Goal: Navigation & Orientation: Find specific page/section

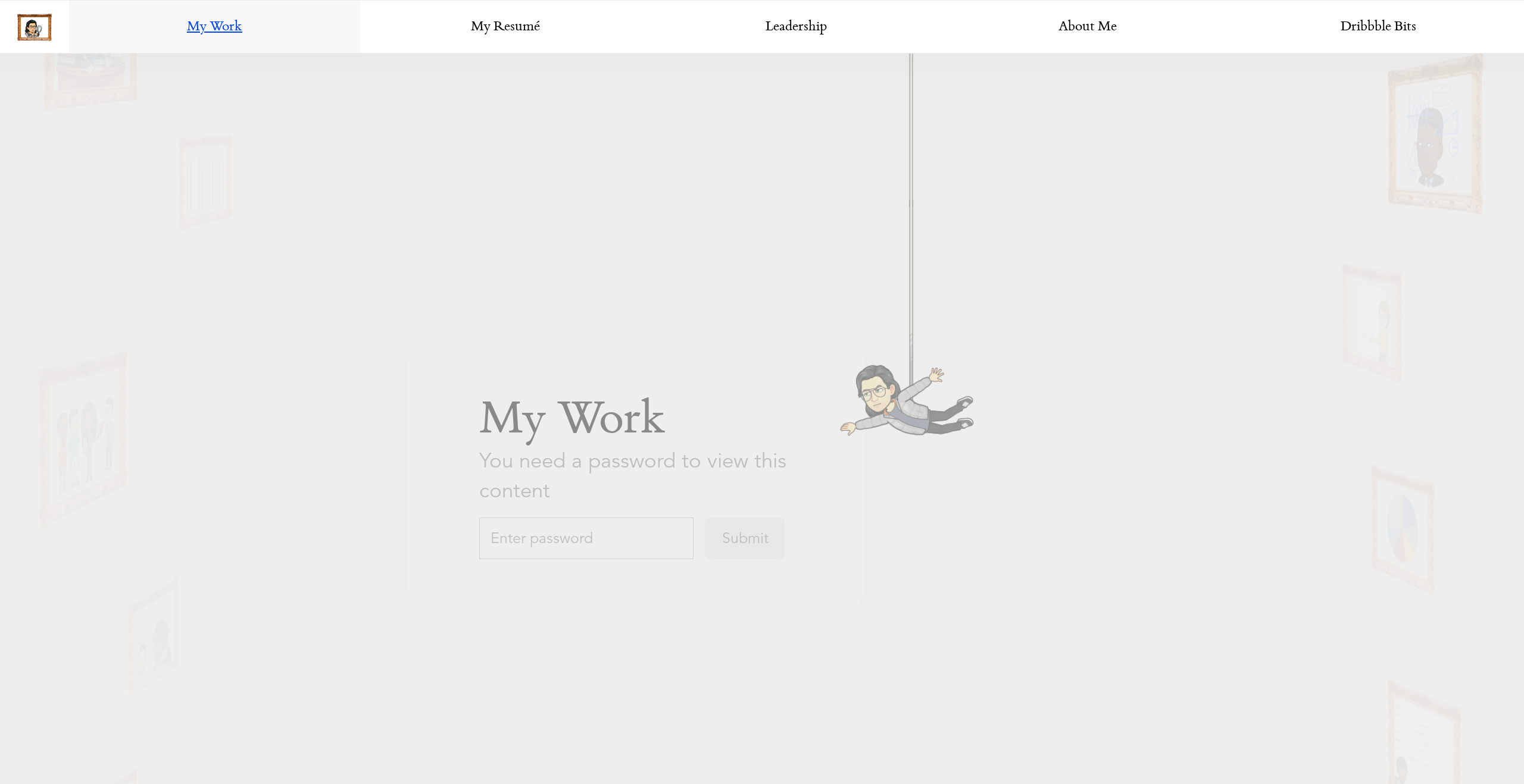
click at [635, 552] on input "text" at bounding box center [586, 538] width 214 height 42
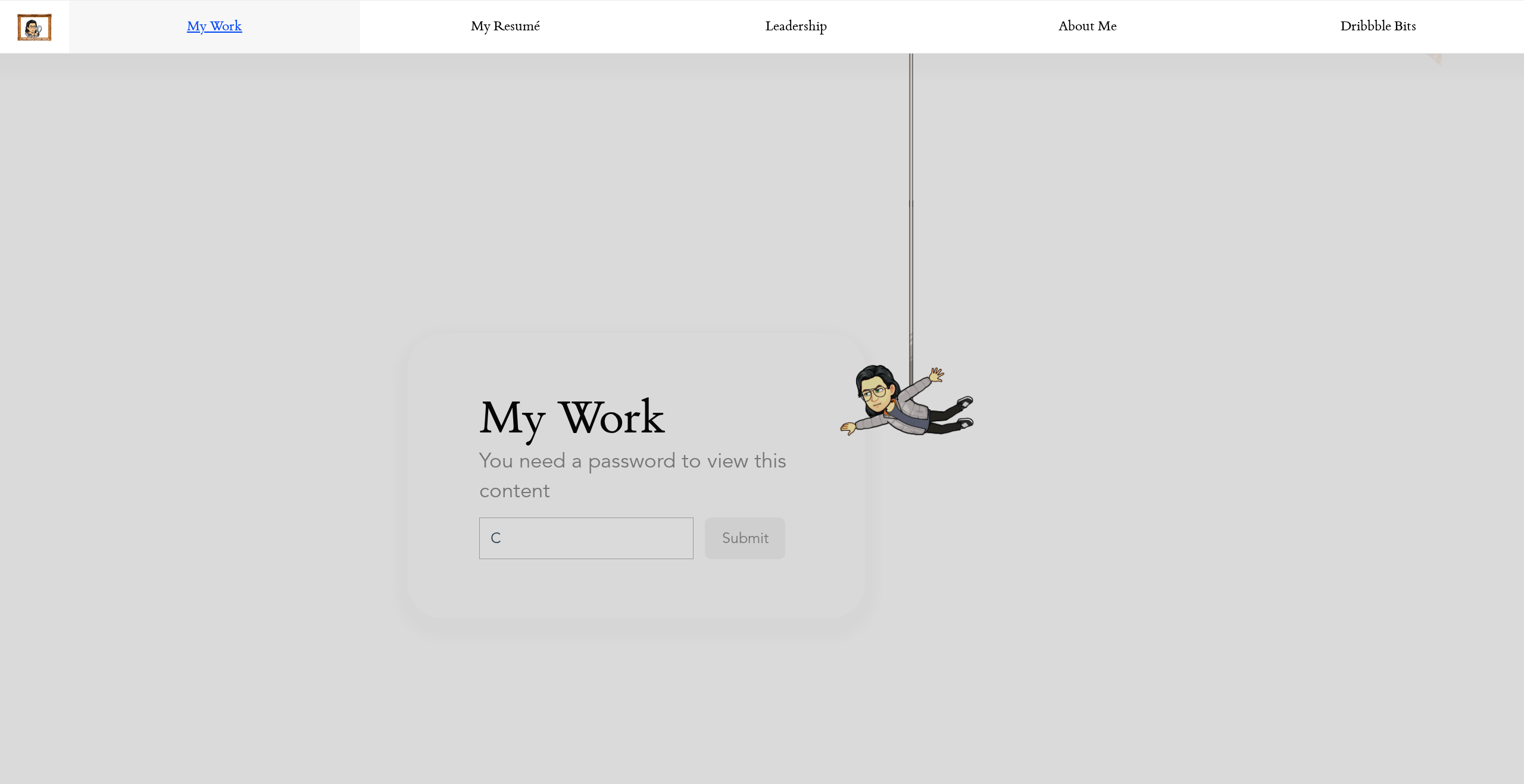
scroll to position [2070, 0]
type input "ChalkDesign"
click at [727, 542] on input "Submit" at bounding box center [745, 538] width 80 height 42
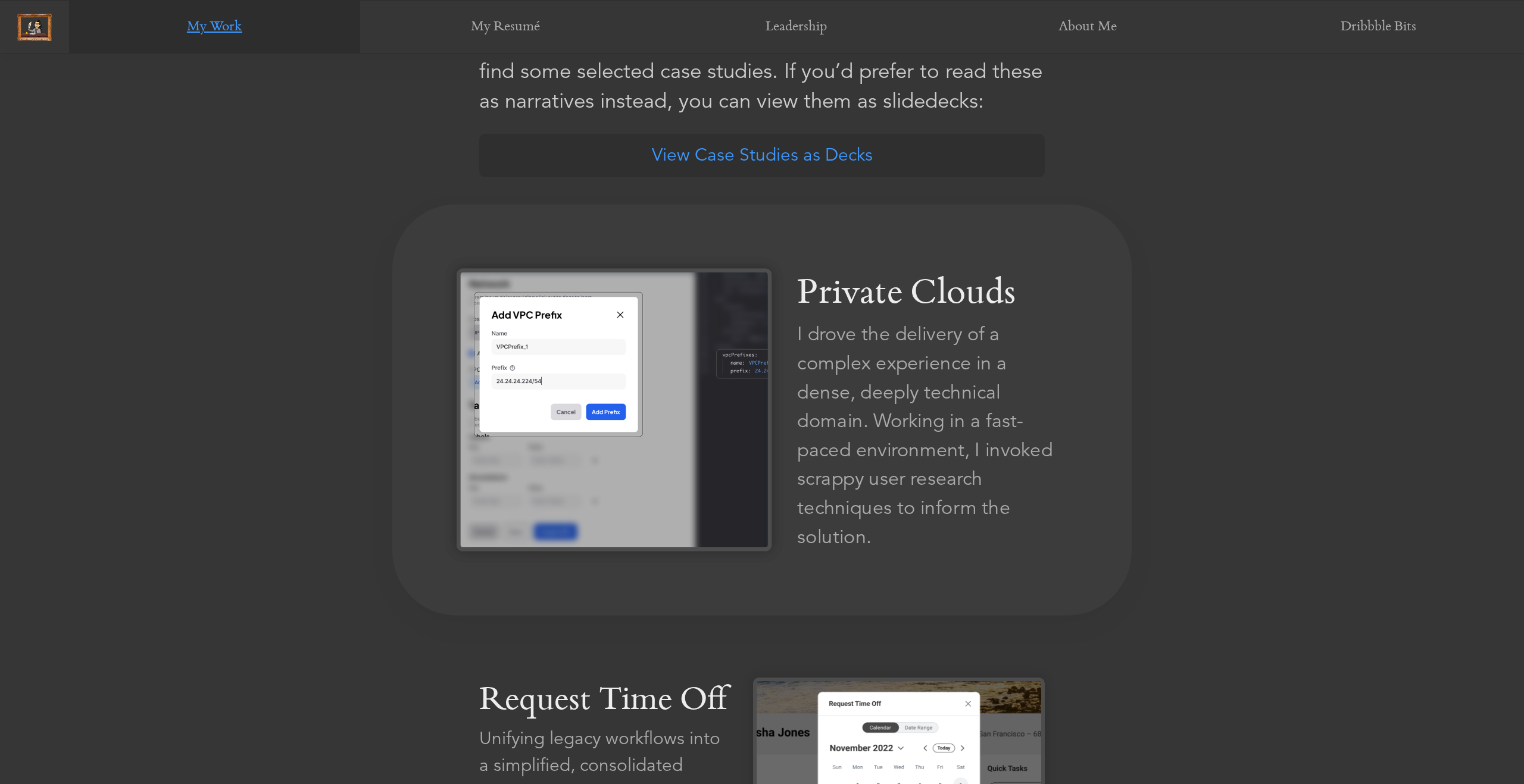
scroll to position [785, 0]
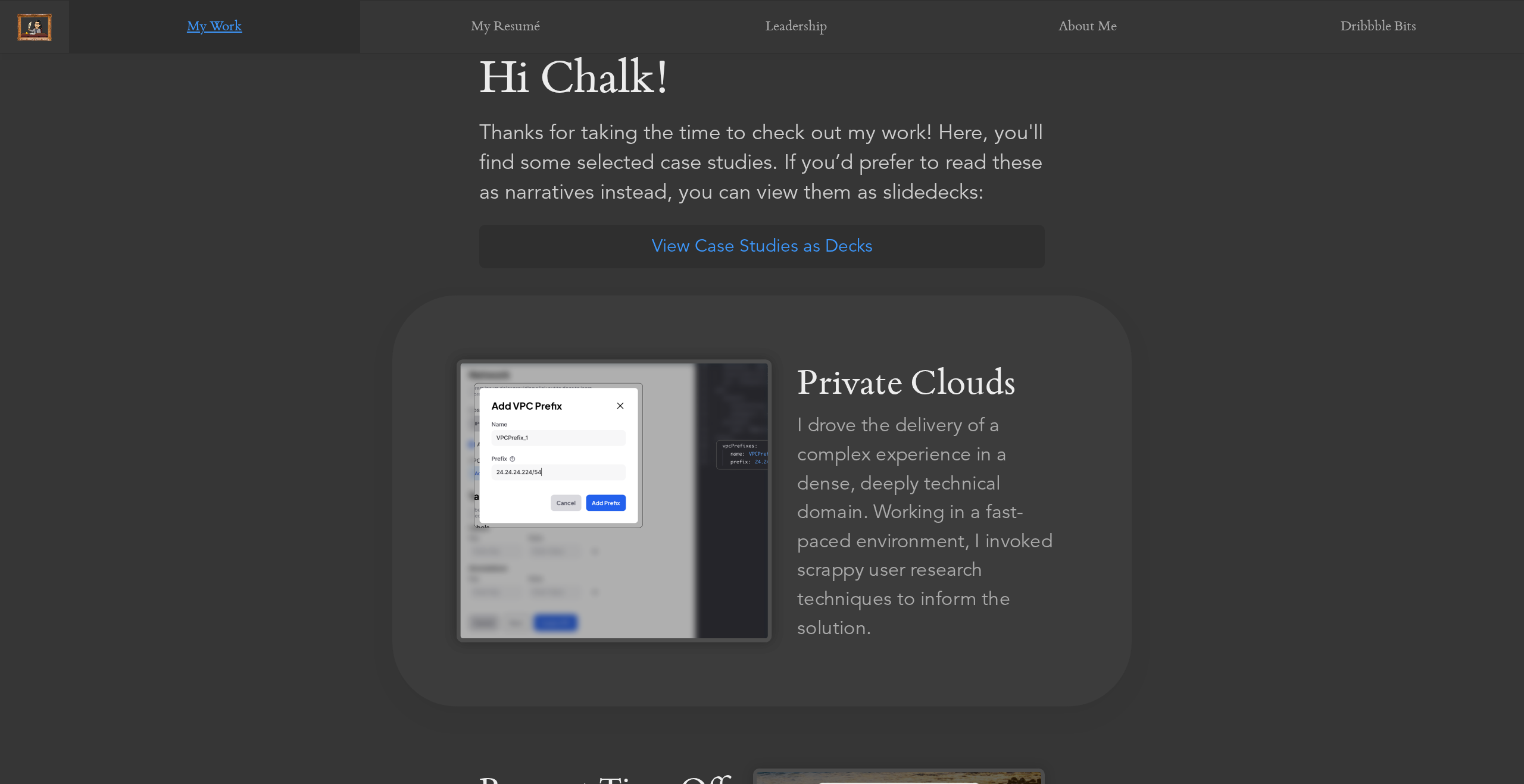
click at [644, 509] on img at bounding box center [614, 501] width 315 height 283
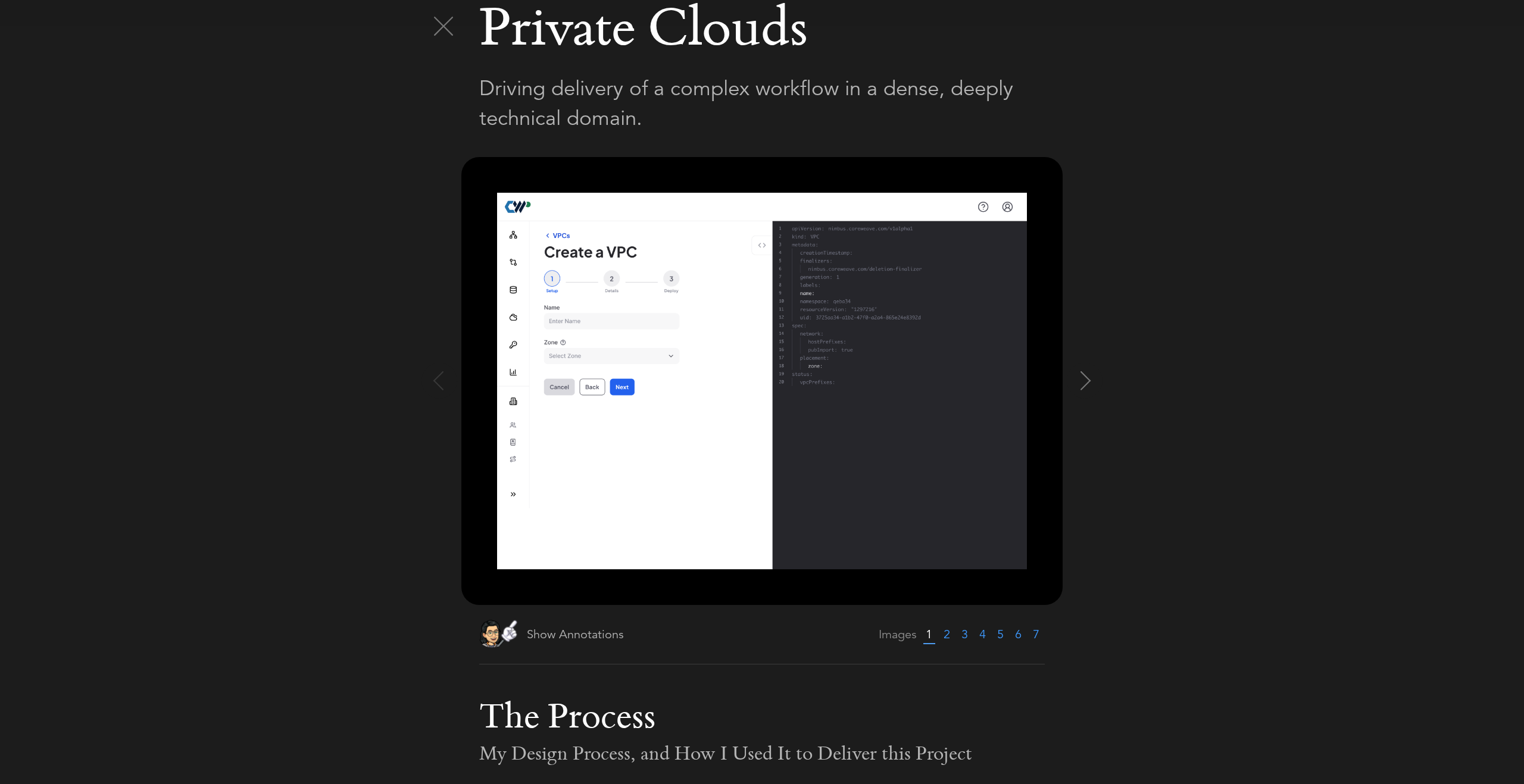
scroll to position [23, 0]
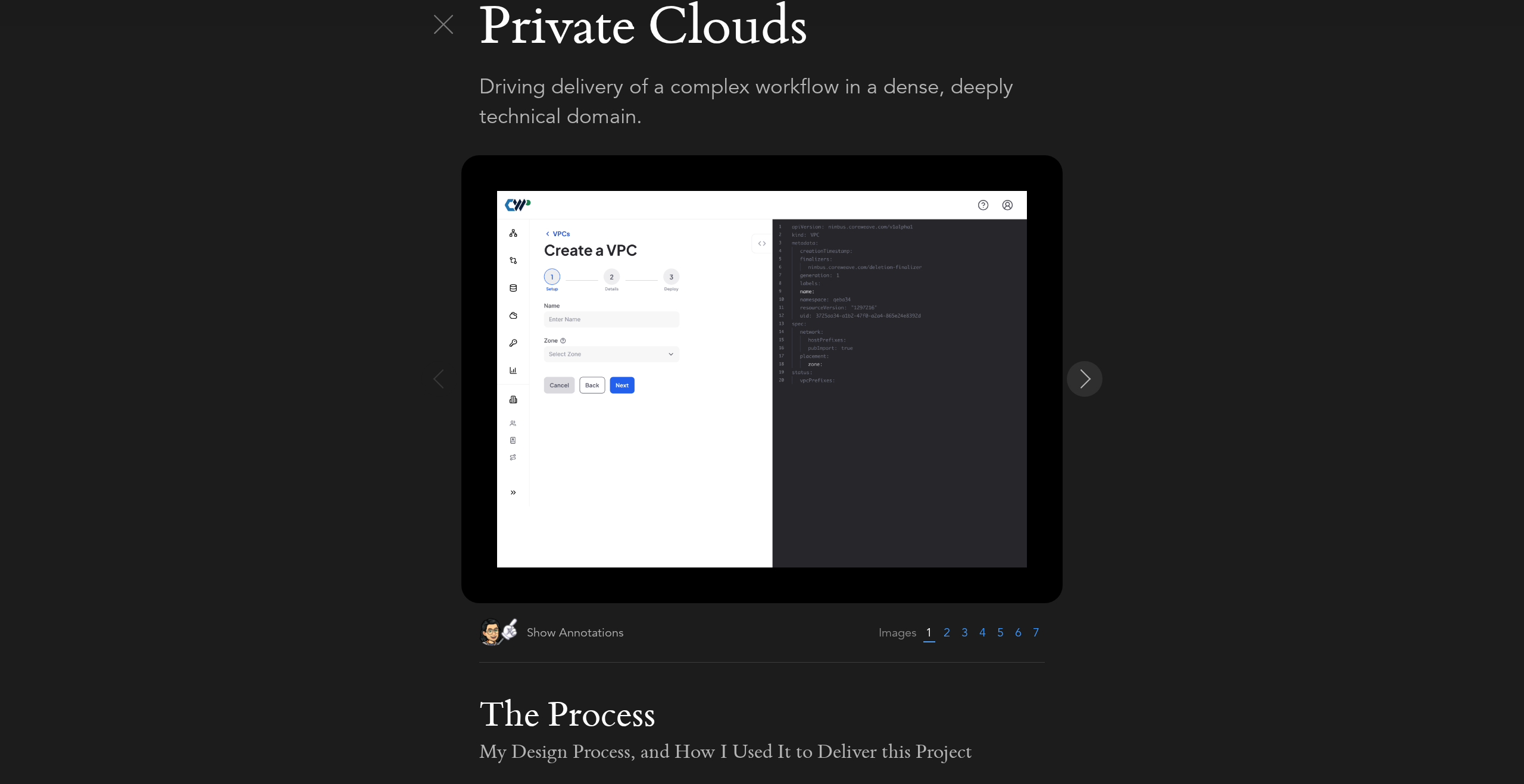
click at [1077, 380] on img at bounding box center [1086, 379] width 19 height 19
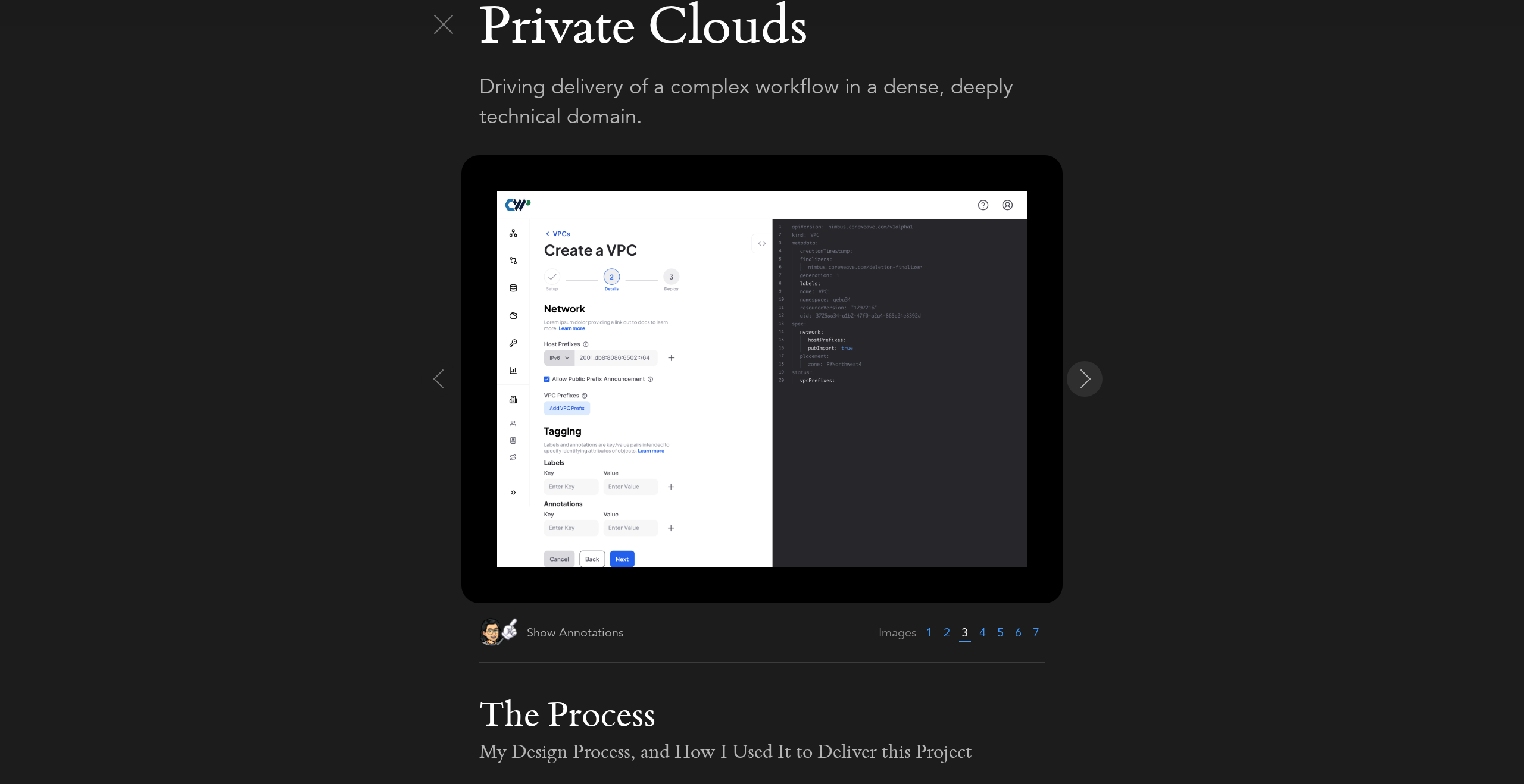
click at [1077, 380] on img at bounding box center [1086, 379] width 19 height 19
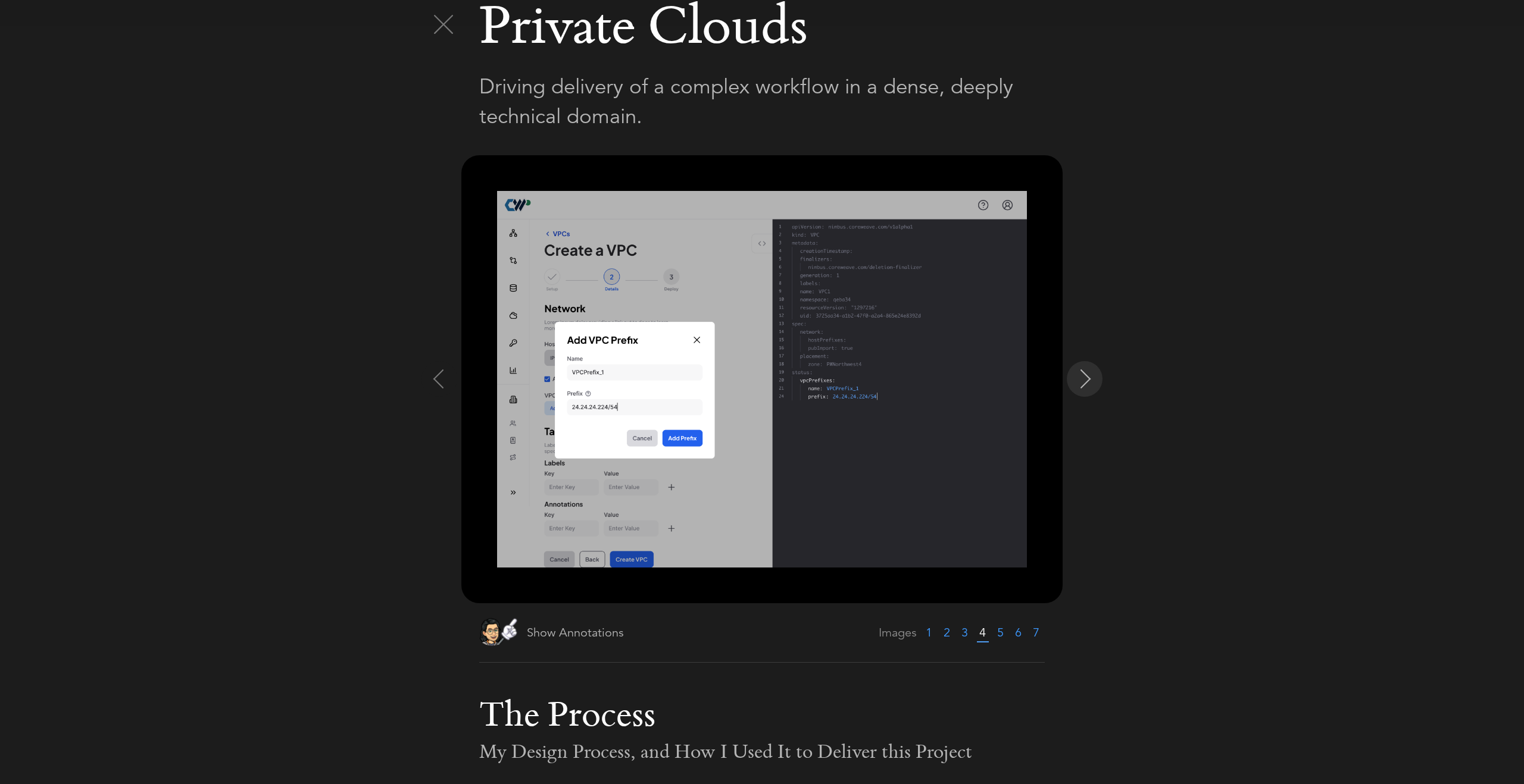
click at [1077, 380] on img at bounding box center [1086, 379] width 19 height 19
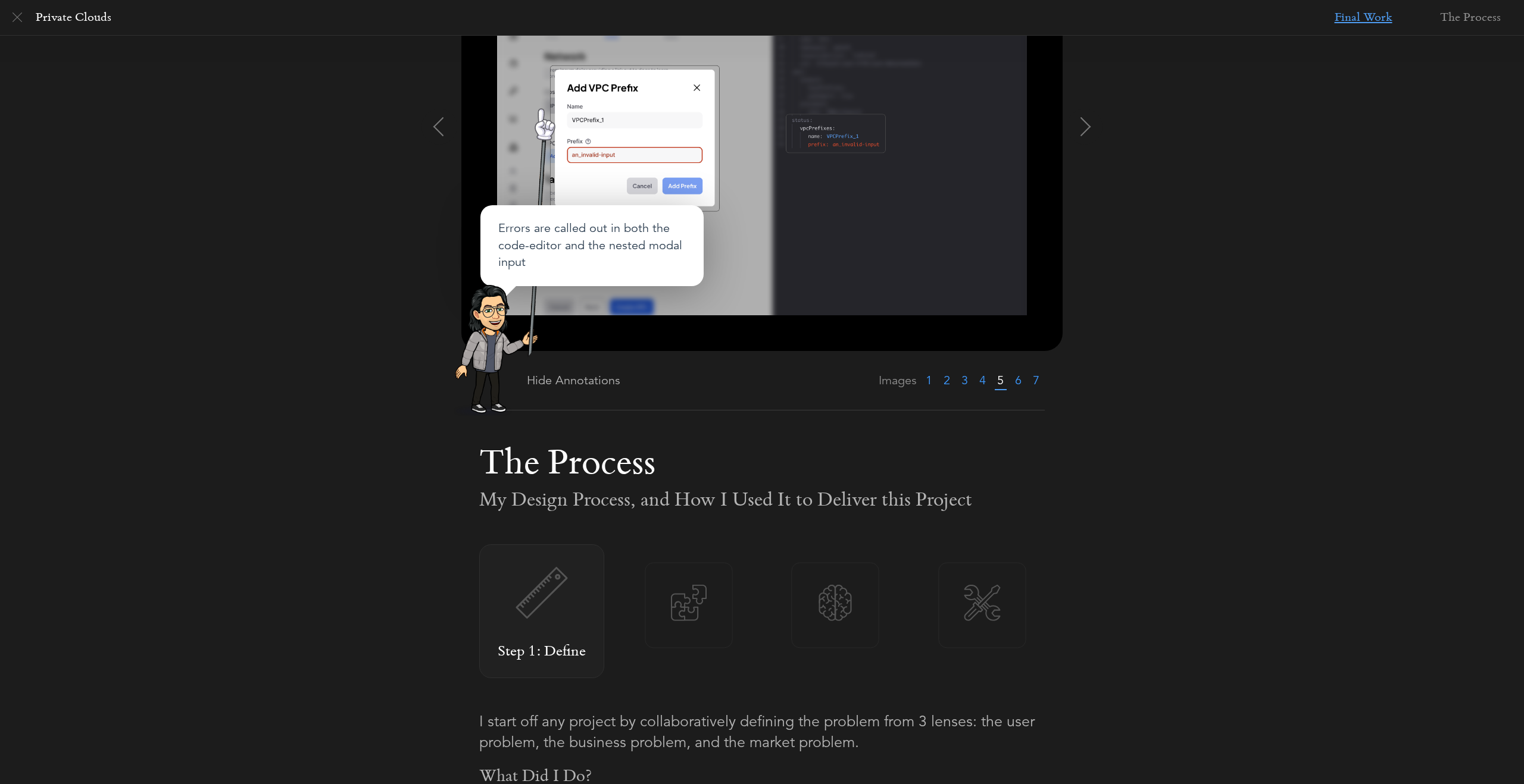
scroll to position [2, 0]
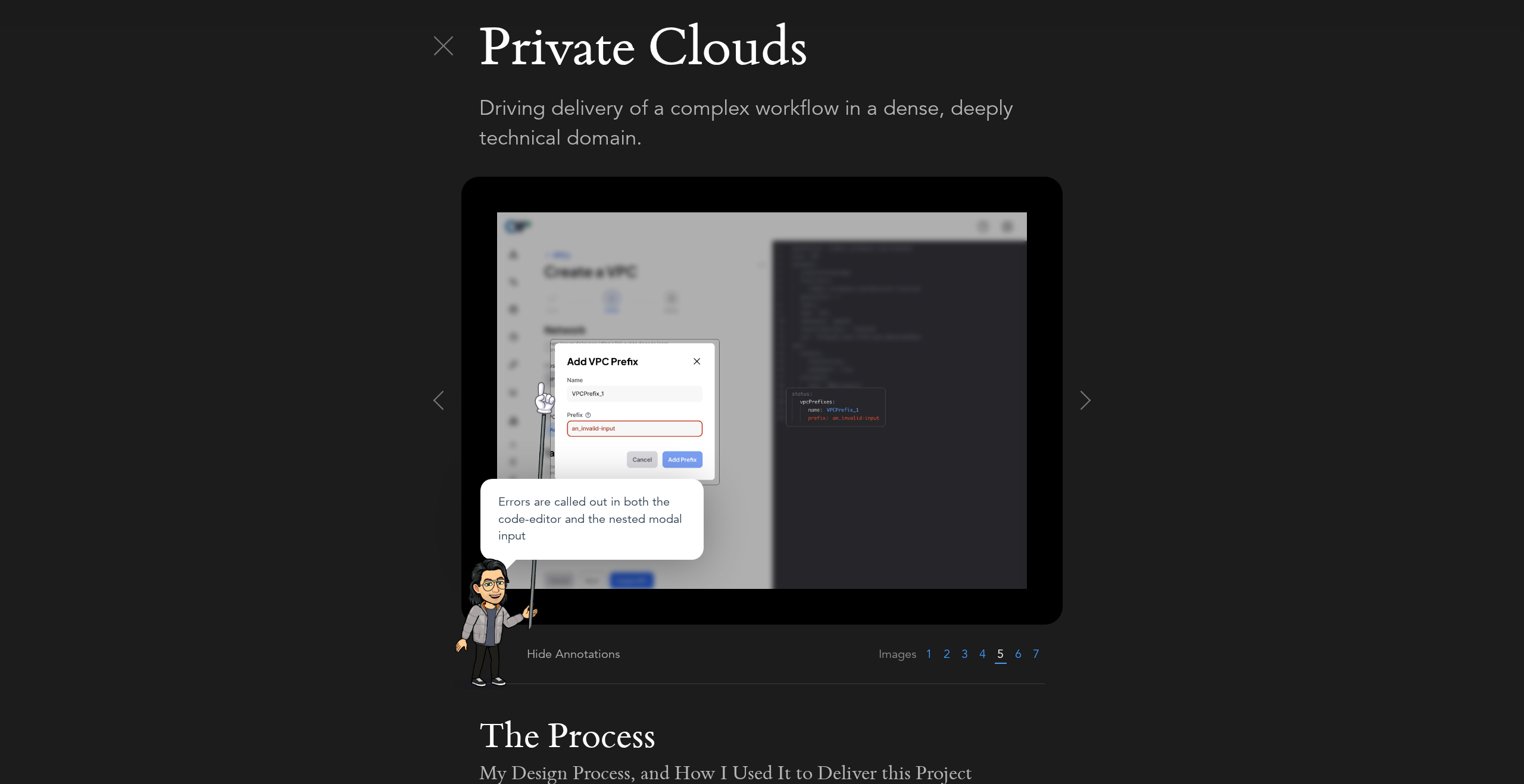
click at [1020, 657] on link "6" at bounding box center [1018, 654] width 7 height 15
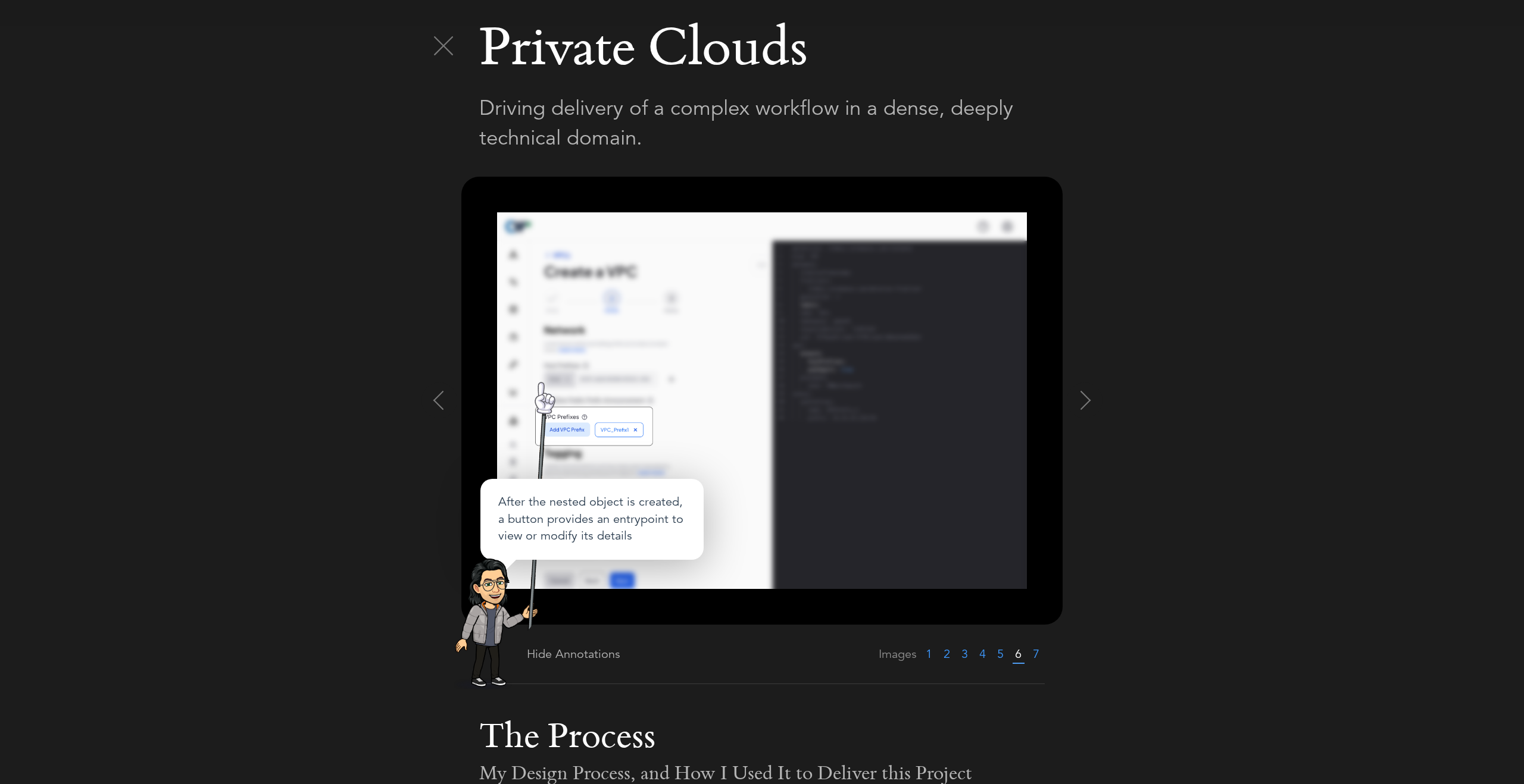
click at [1035, 657] on link "7" at bounding box center [1036, 654] width 7 height 15
click at [430, 27] on div at bounding box center [443, 46] width 47 height 47
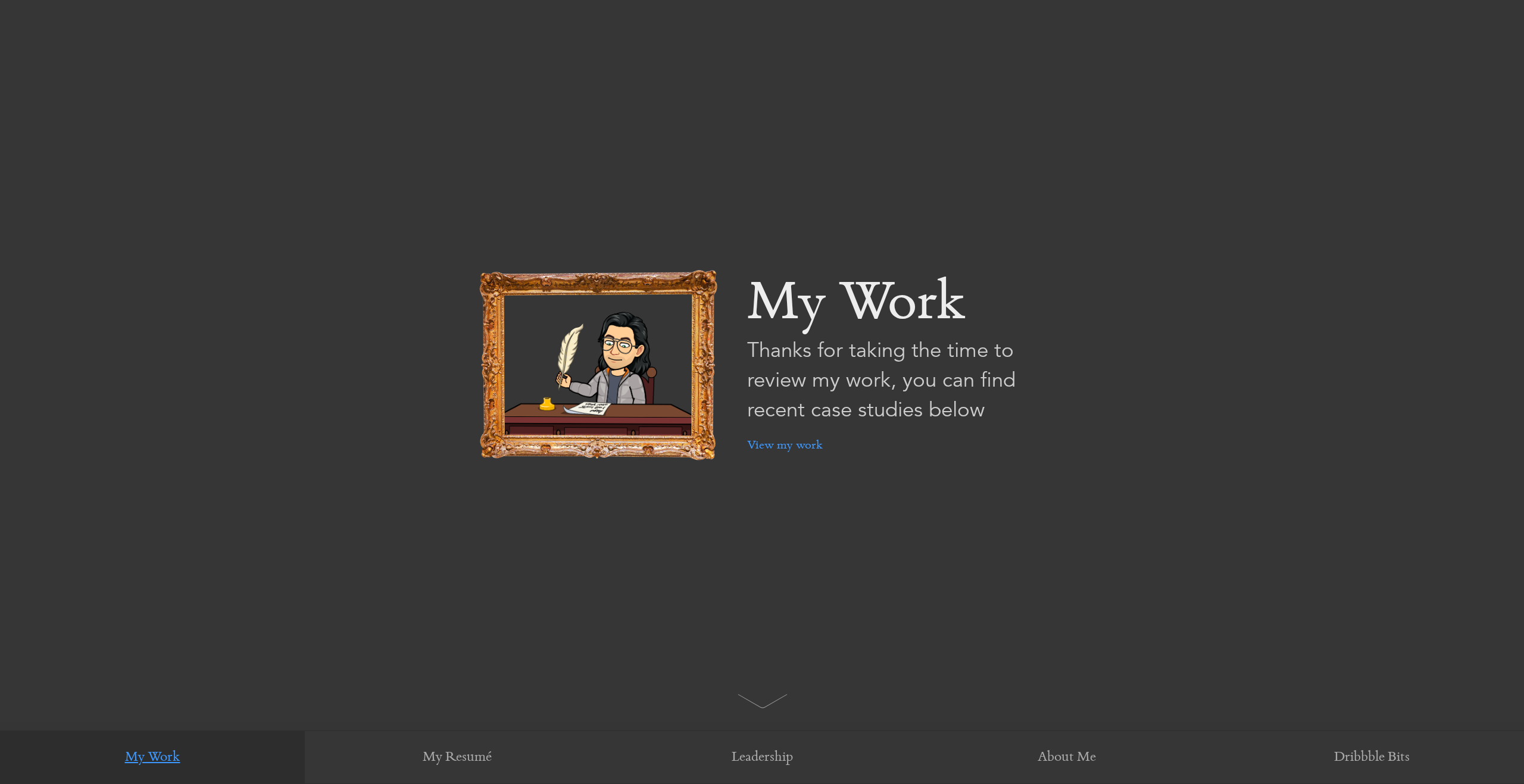
scroll to position [409, 0]
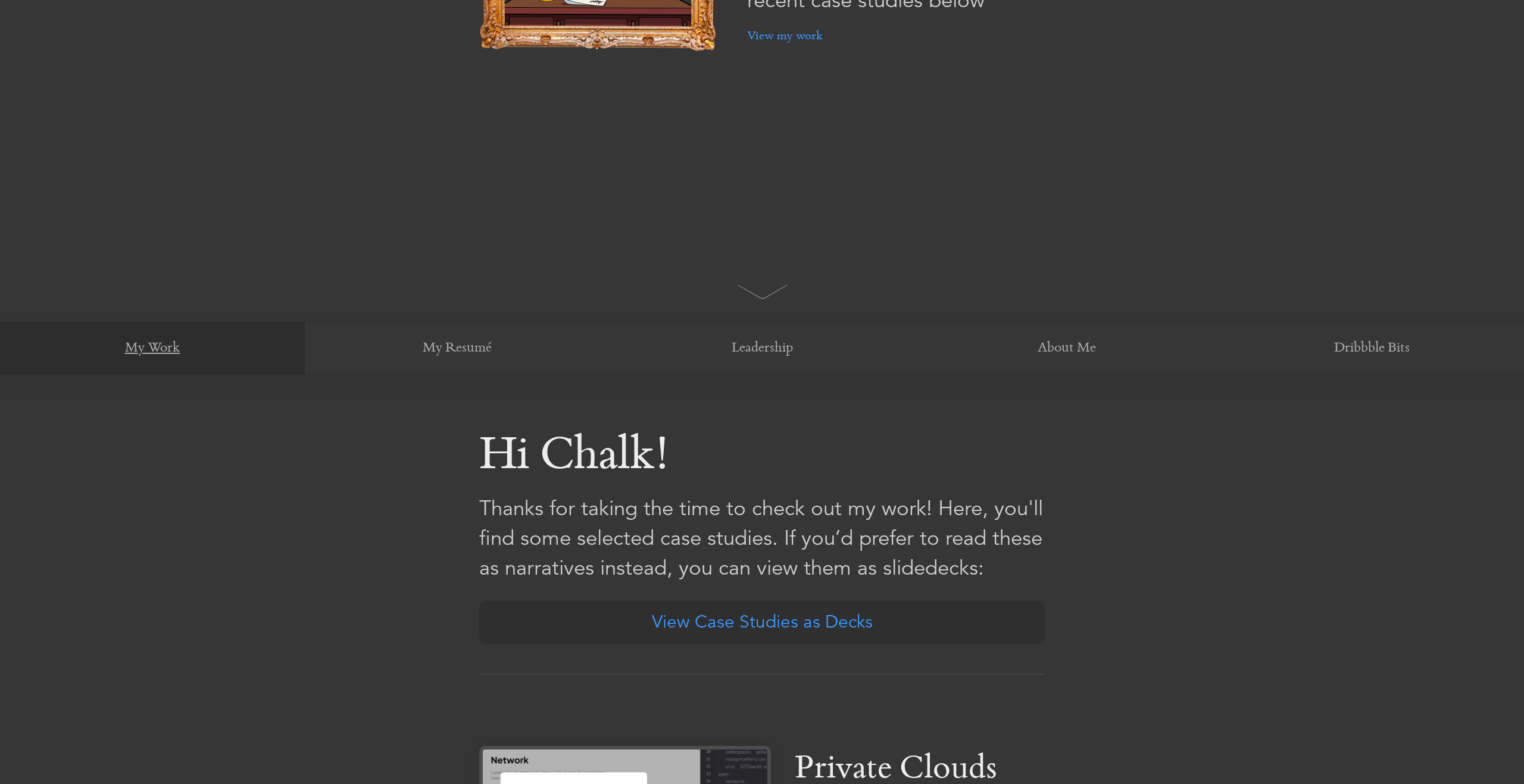
click at [180, 353] on link "My Work" at bounding box center [152, 348] width 305 height 53
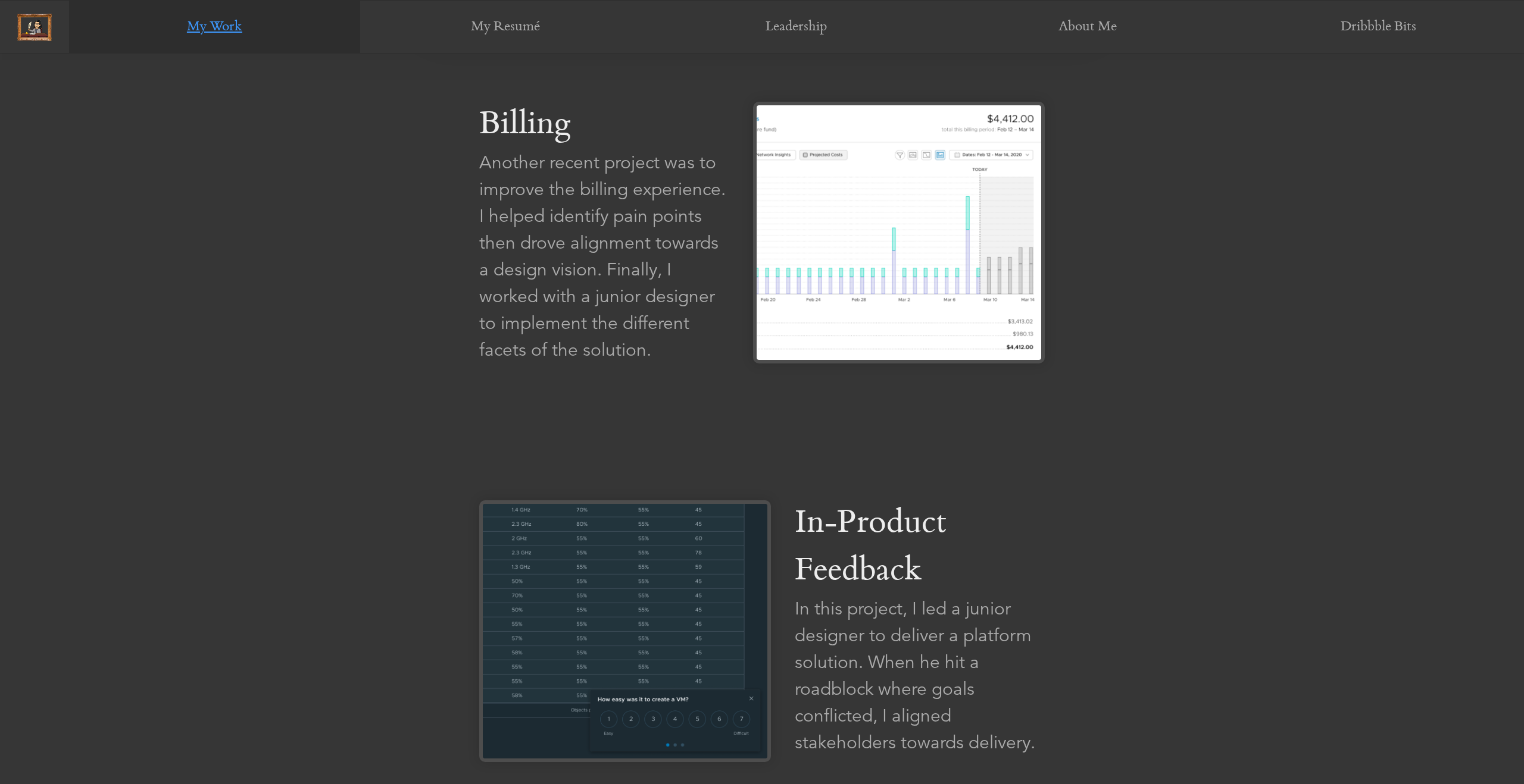
scroll to position [2272, 0]
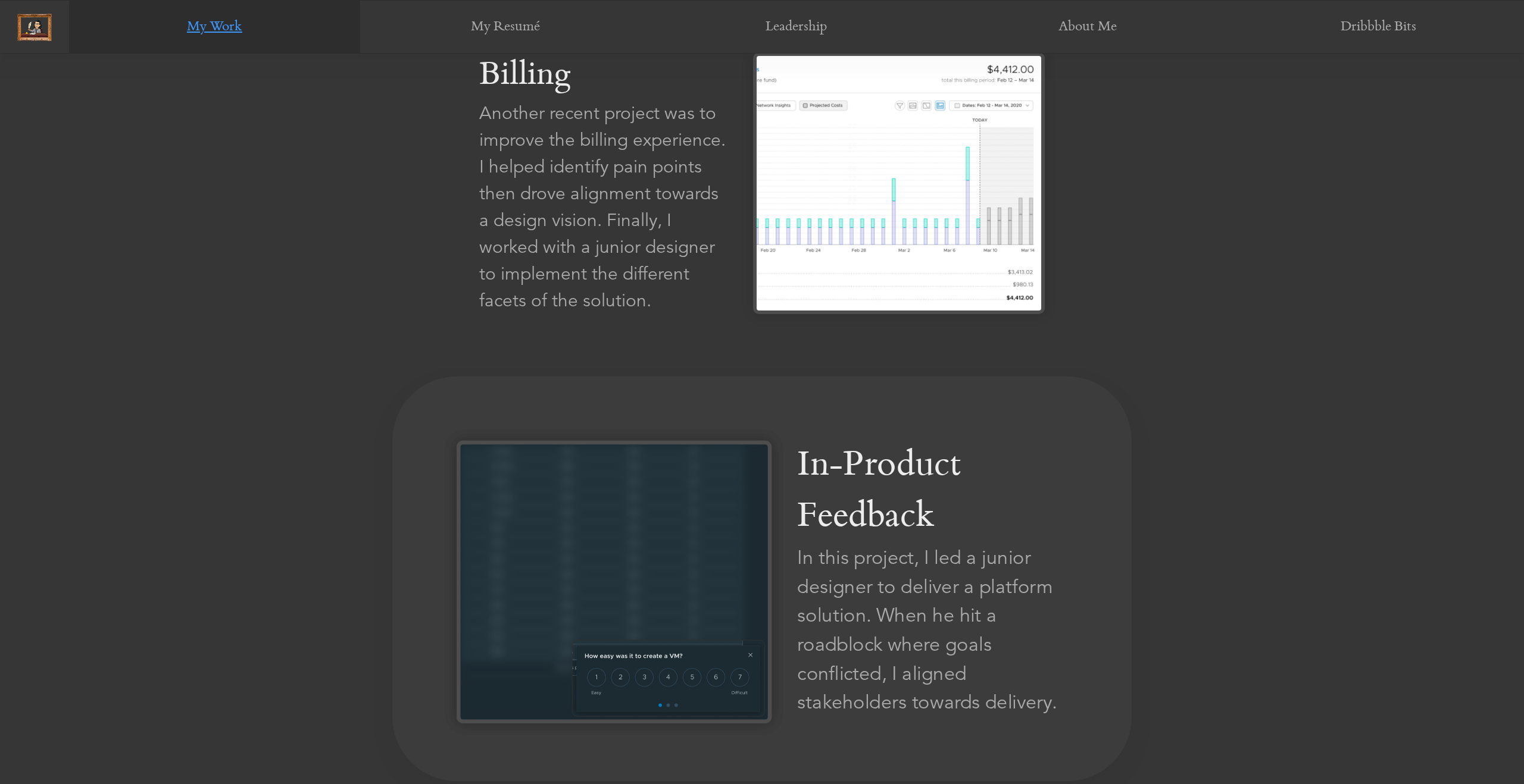
click at [840, 609] on div "In this project, I led a junior designer to deliver a platform solution. When h…" at bounding box center [932, 630] width 270 height 174
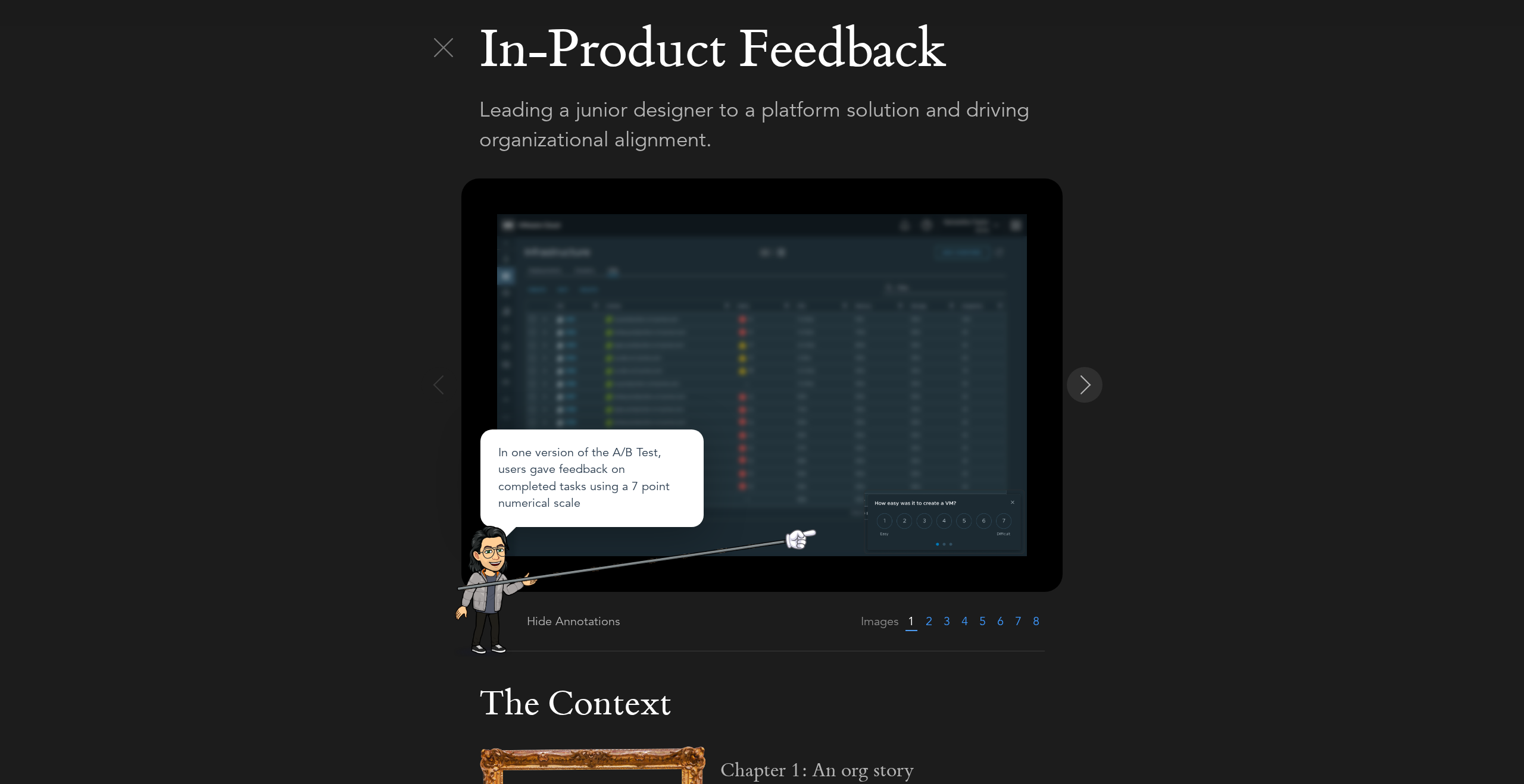
click at [1077, 396] on button at bounding box center [1084, 385] width 36 height 36
click at [1080, 394] on img at bounding box center [1086, 385] width 19 height 19
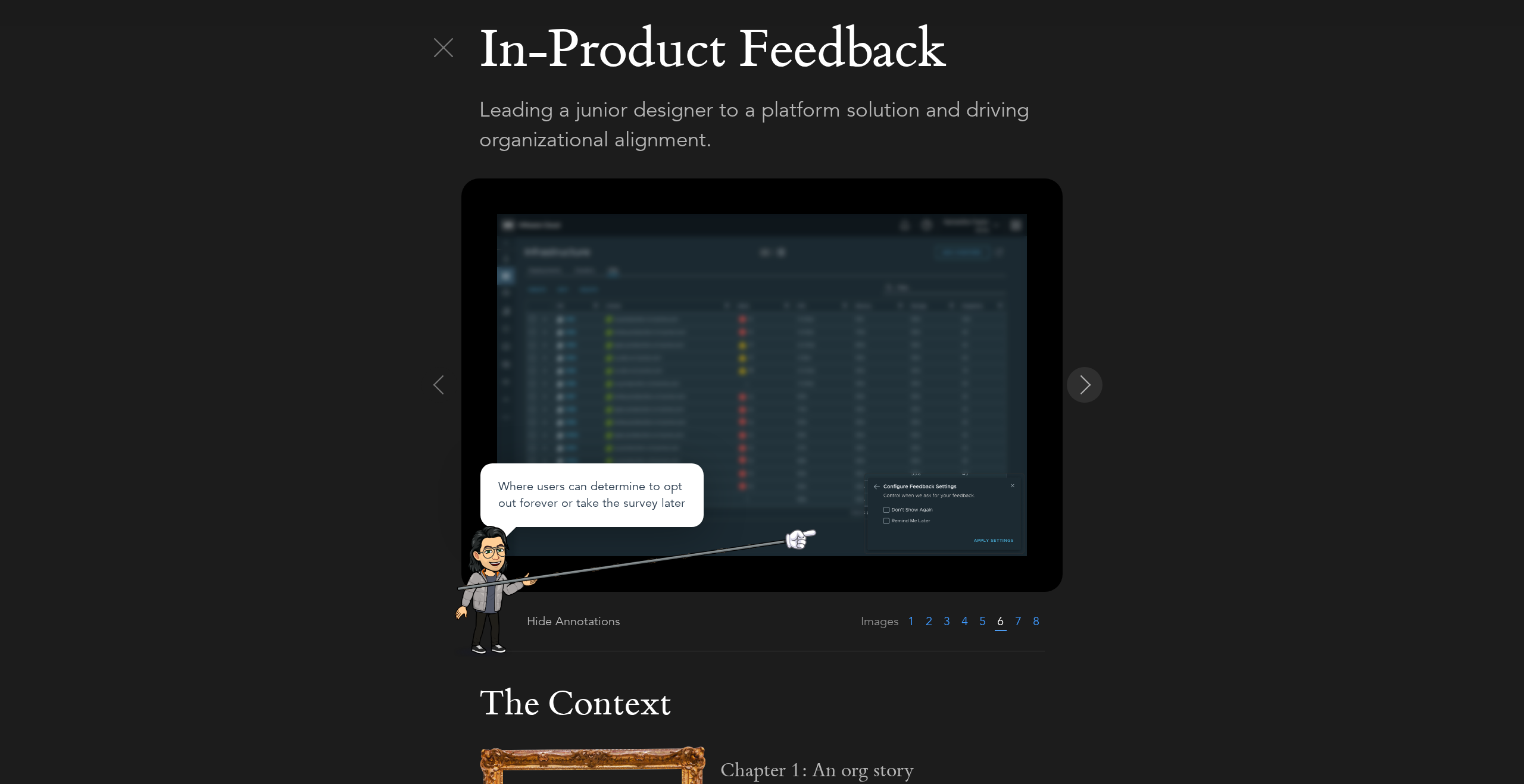
click at [1080, 394] on img at bounding box center [1086, 385] width 19 height 19
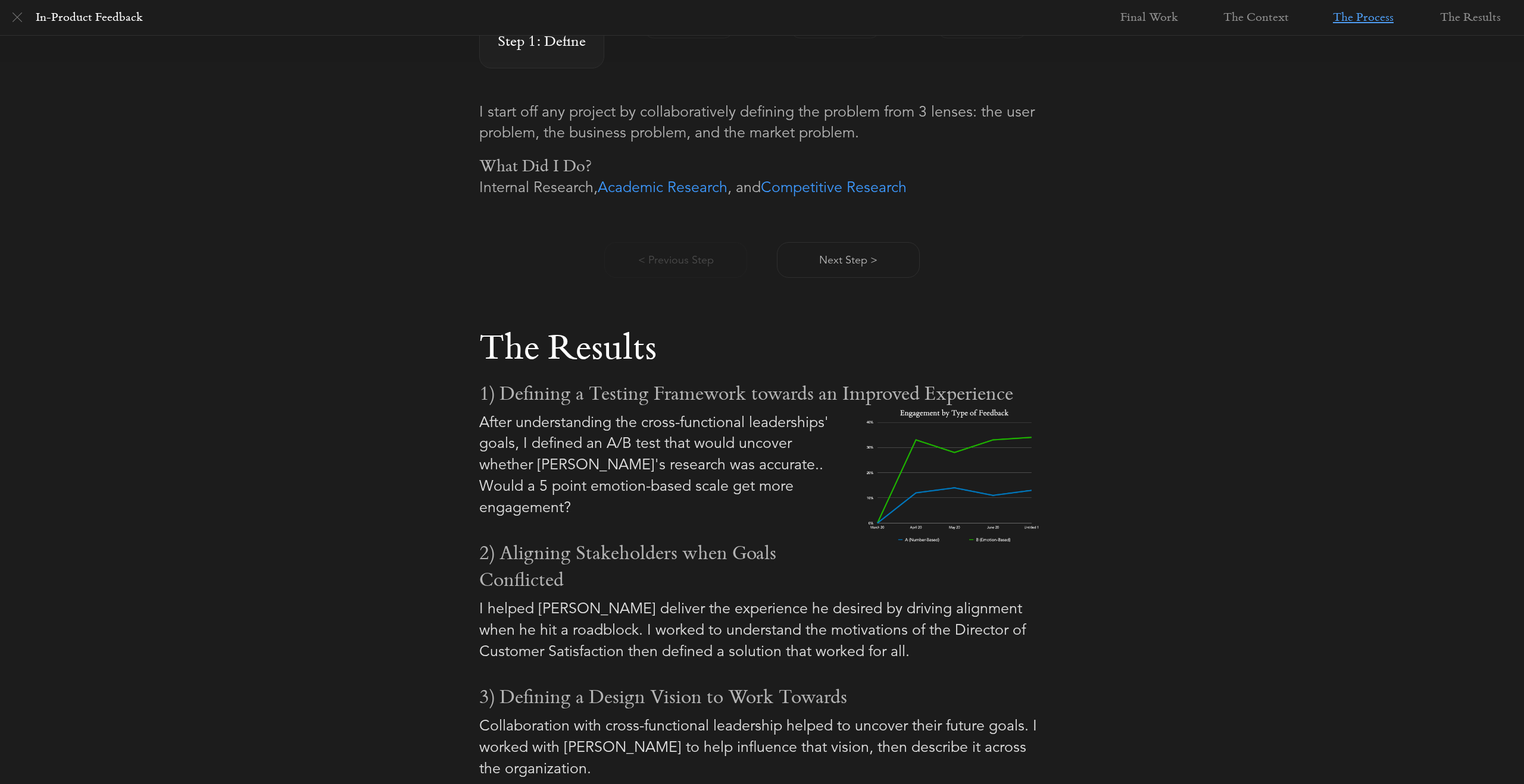
scroll to position [1229, 0]
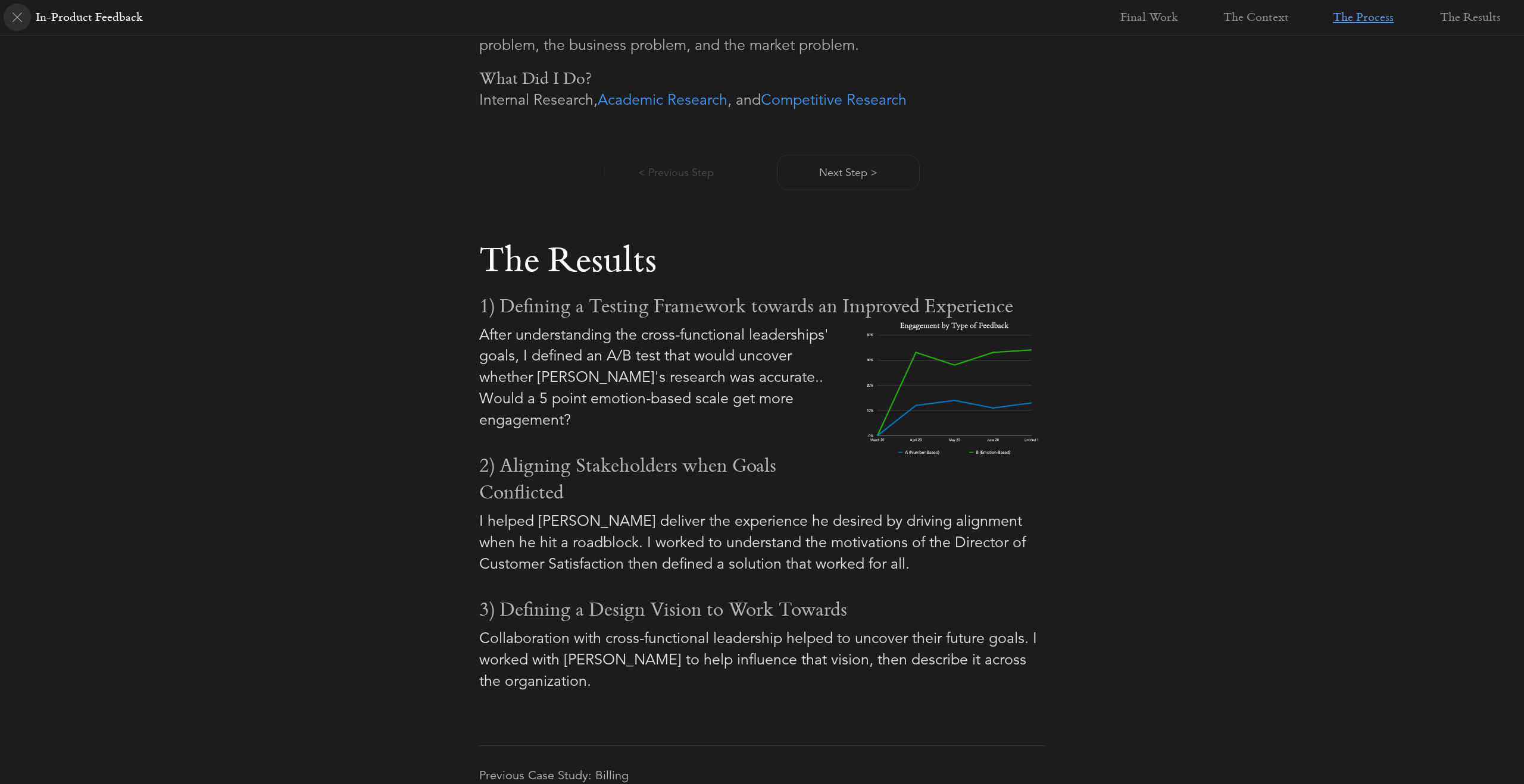
click at [24, 18] on div at bounding box center [17, 17] width 27 height 27
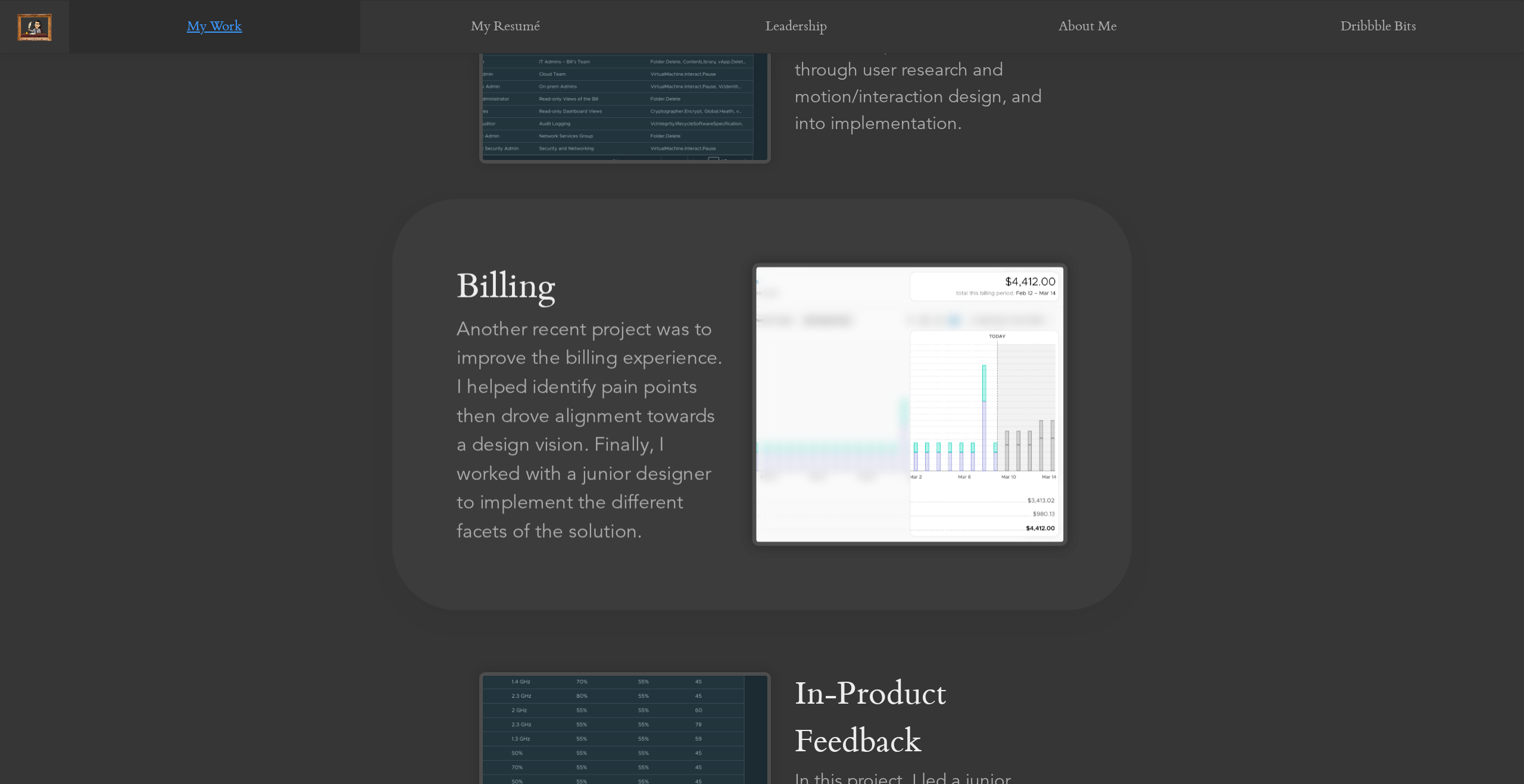
scroll to position [2050, 0]
click at [547, 339] on div "Another recent project was to improve the billing experience. I helped identify…" at bounding box center [591, 431] width 270 height 231
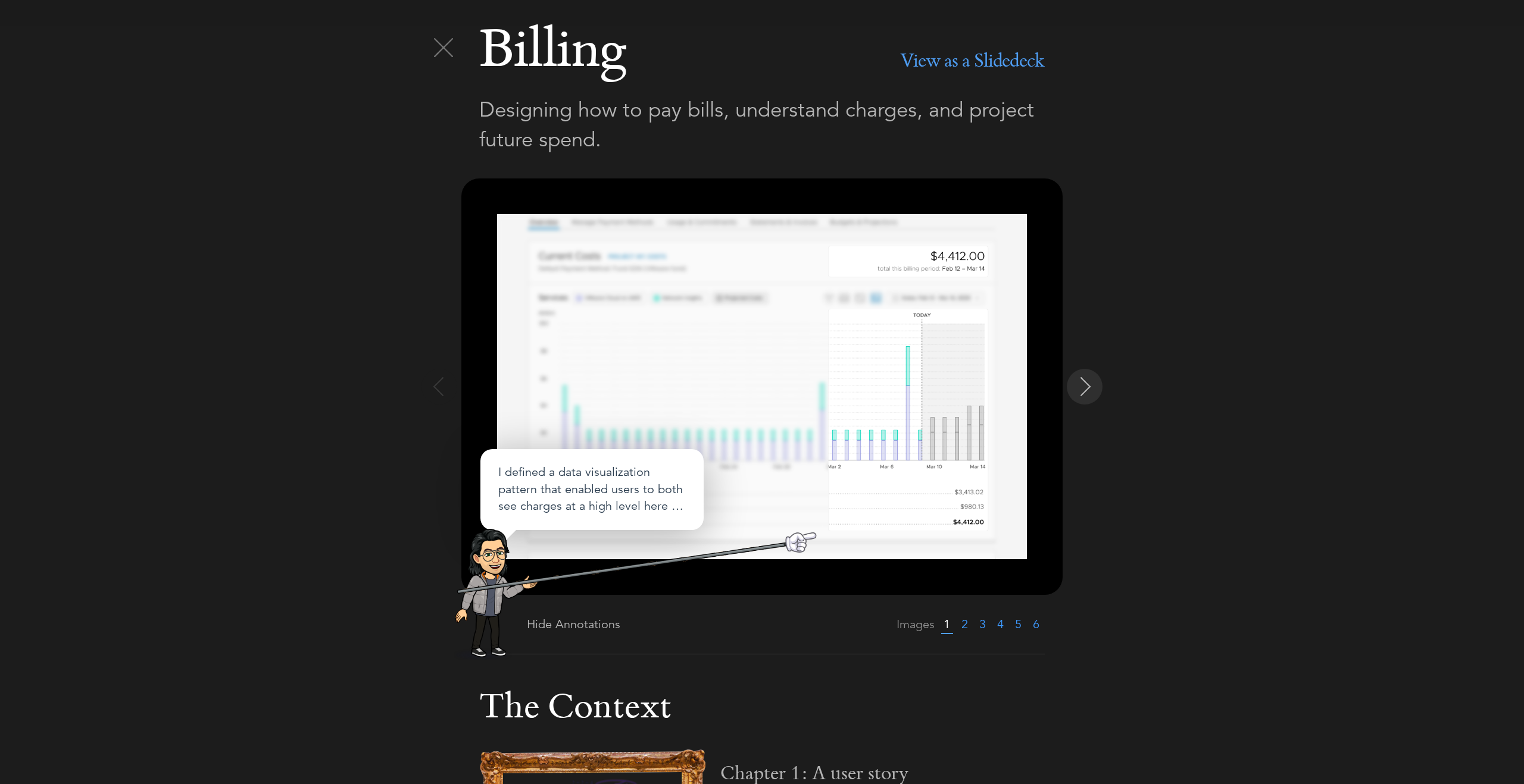
click at [1084, 391] on img at bounding box center [1086, 387] width 19 height 19
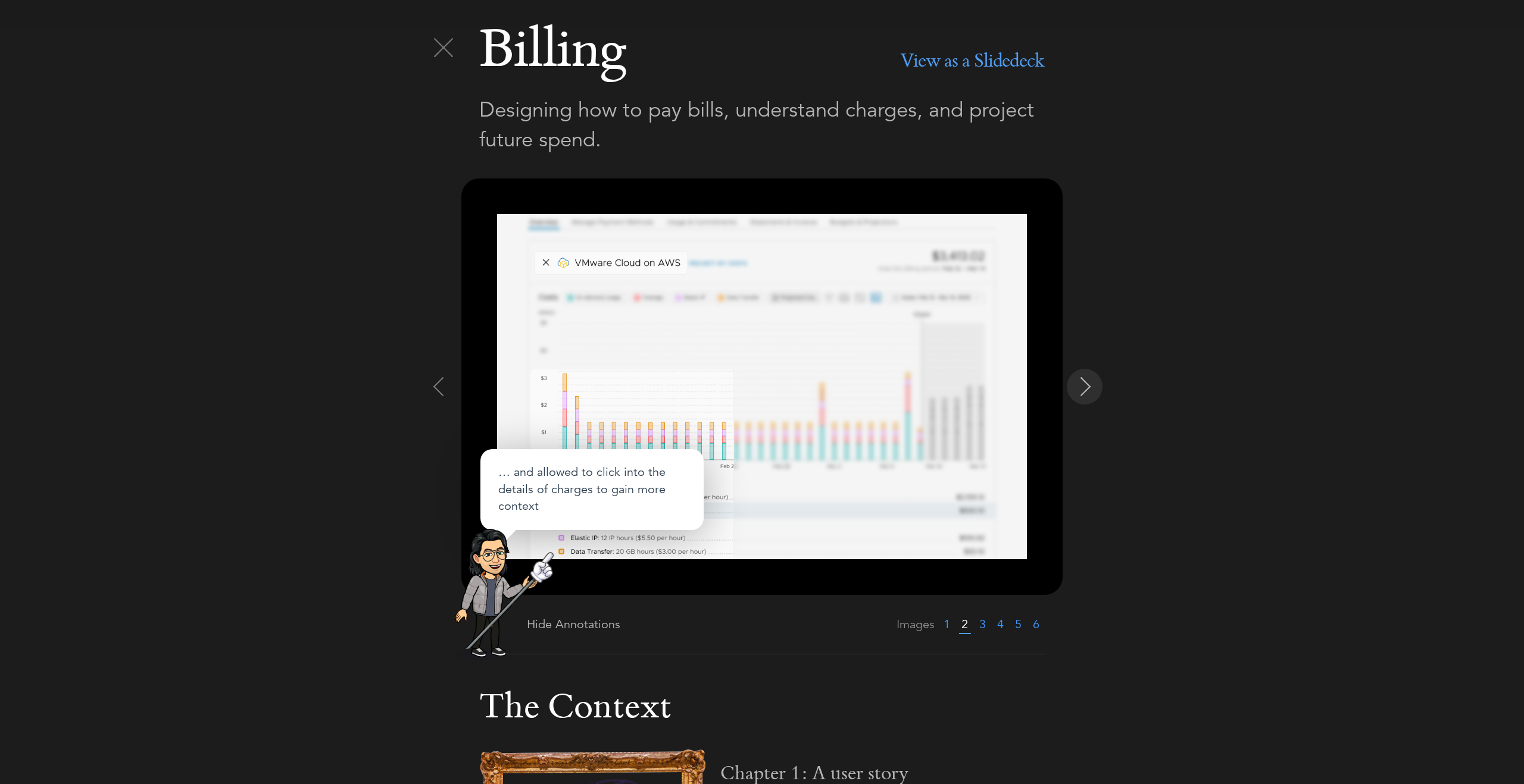
click at [1083, 391] on img at bounding box center [1086, 387] width 19 height 19
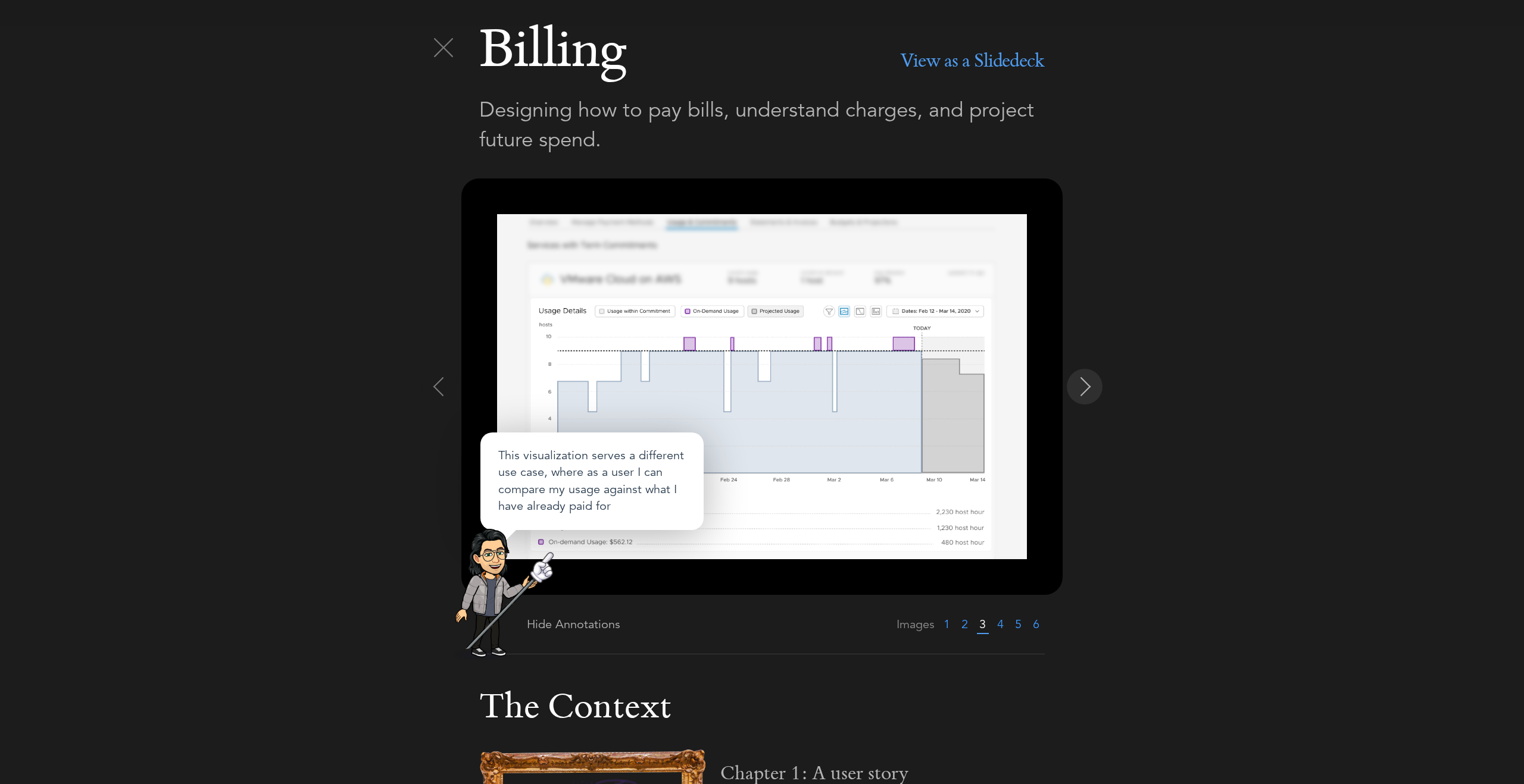
click at [1083, 391] on img at bounding box center [1086, 387] width 19 height 19
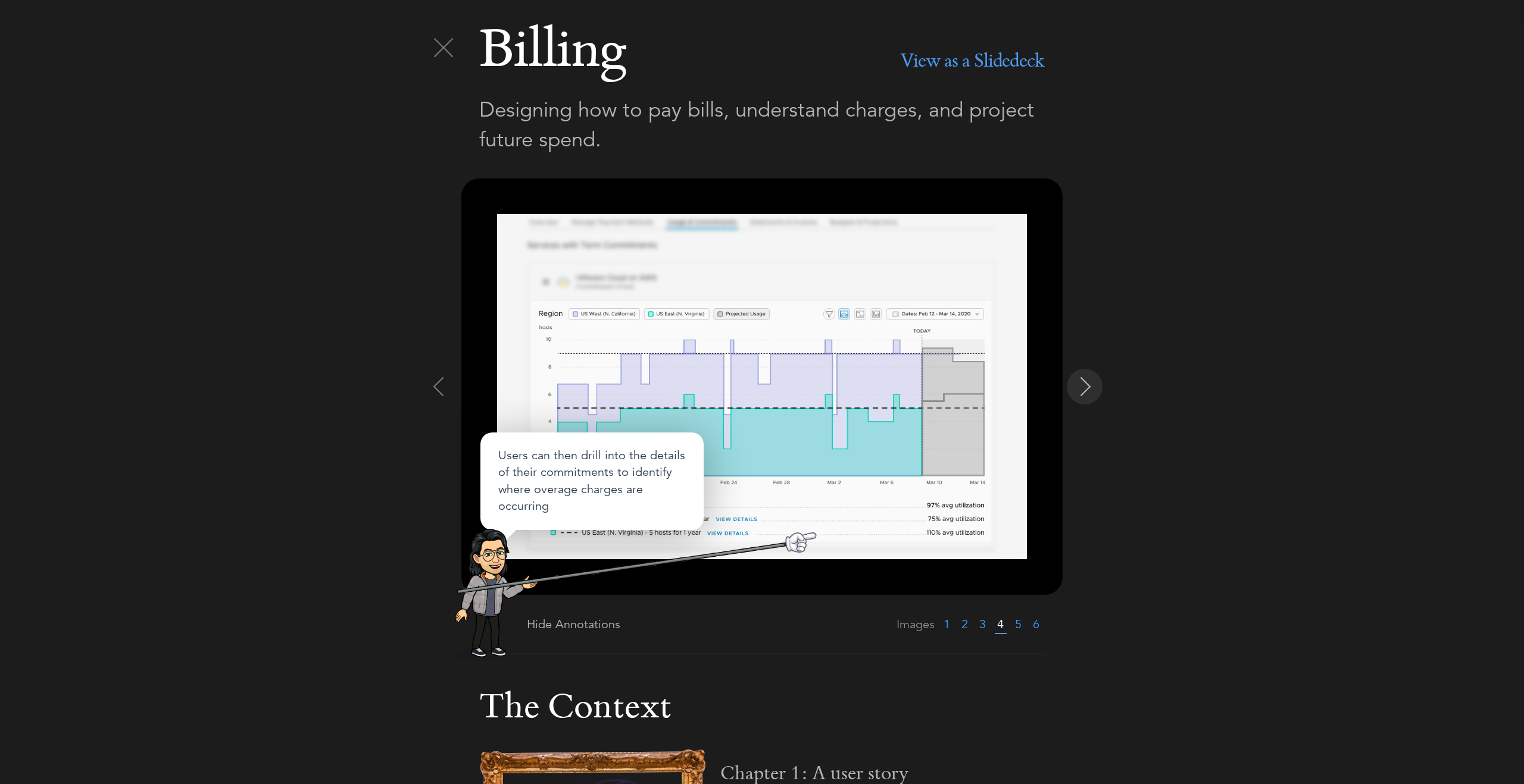
click at [1083, 391] on img at bounding box center [1086, 387] width 19 height 19
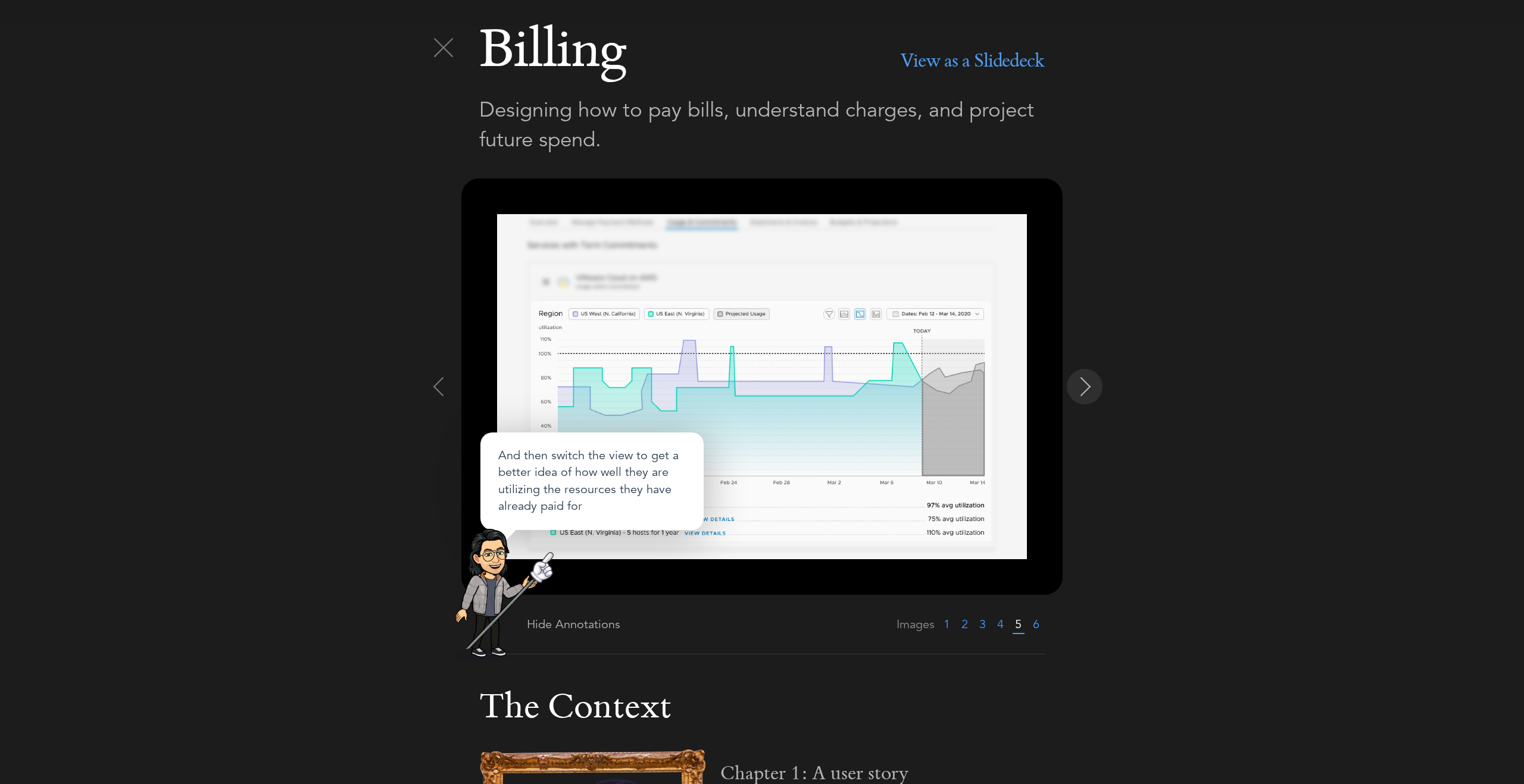
click at [1083, 391] on img at bounding box center [1086, 387] width 19 height 19
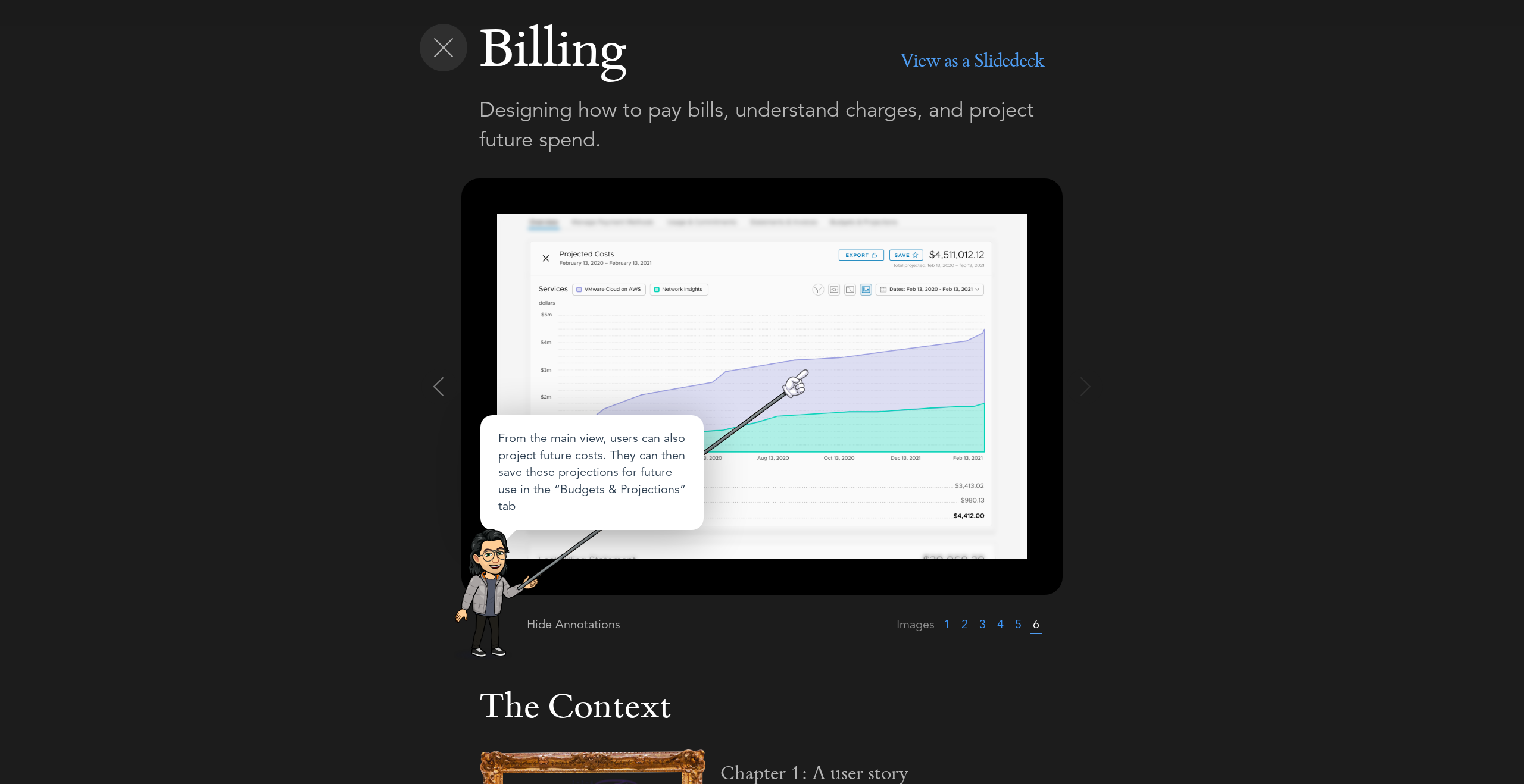
click at [447, 32] on div at bounding box center [443, 47] width 47 height 47
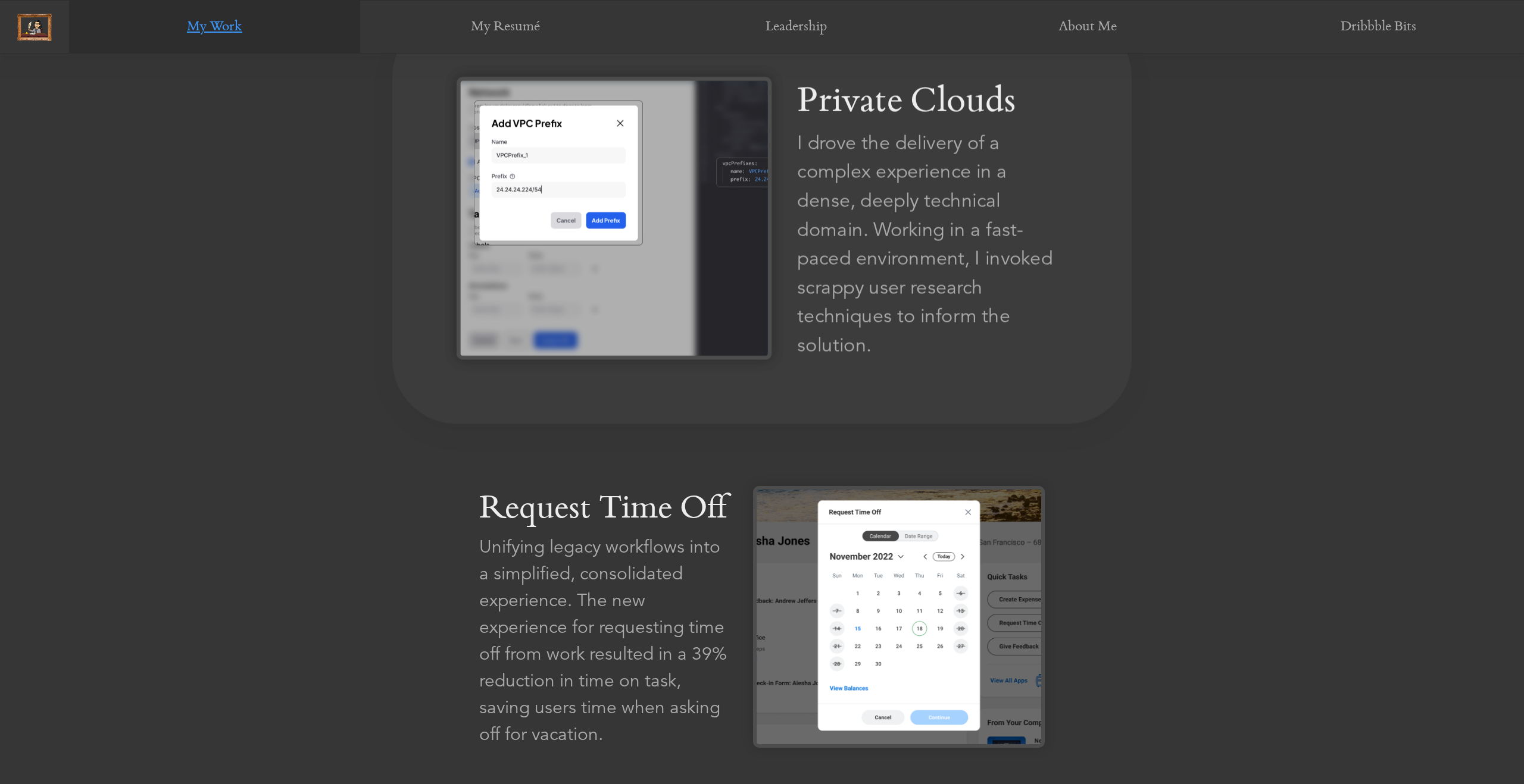
scroll to position [1064, 0]
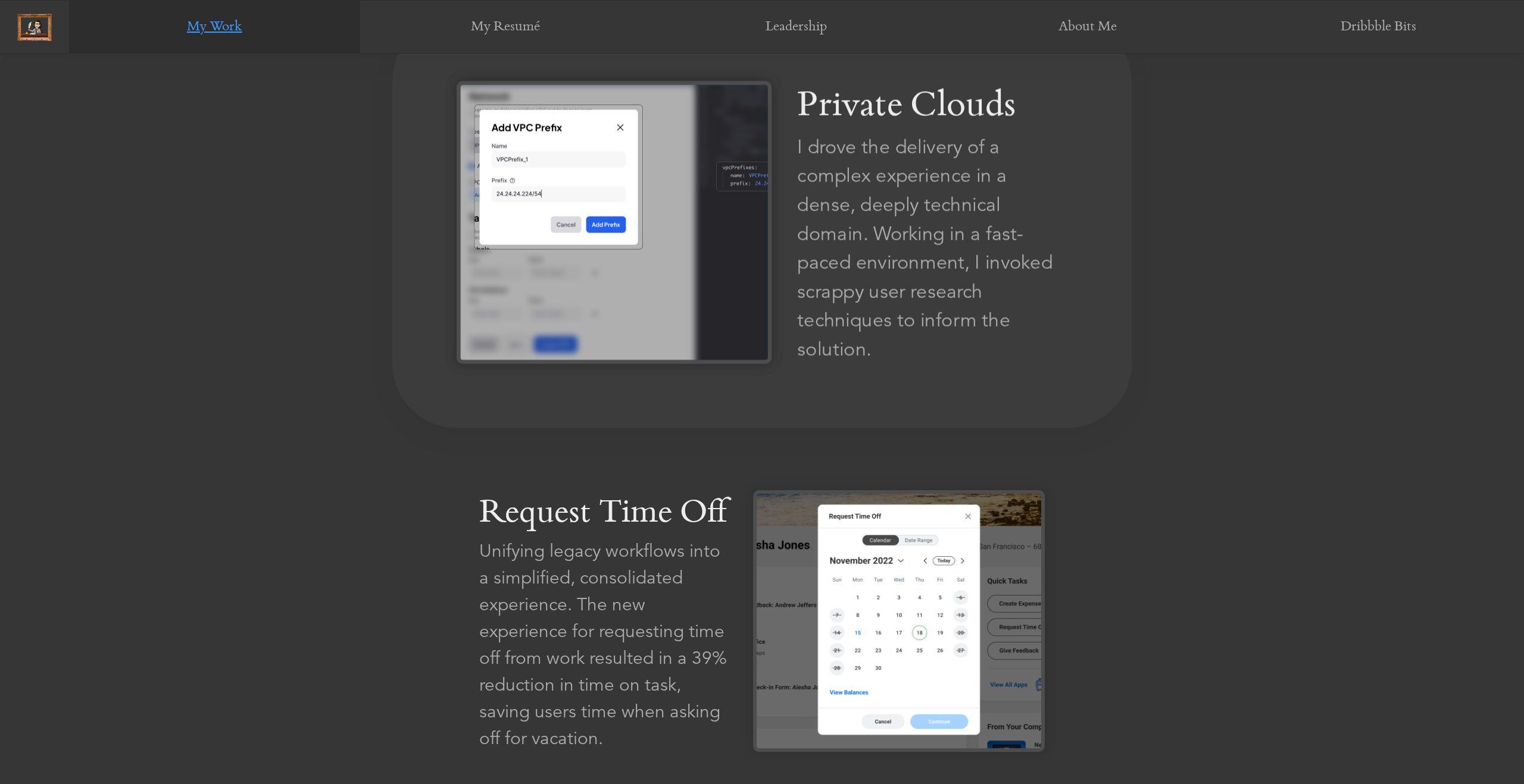
click at [828, 217] on div "I drove the delivery of a complex experience in a dense, deeply technical domai…" at bounding box center [932, 248] width 270 height 231
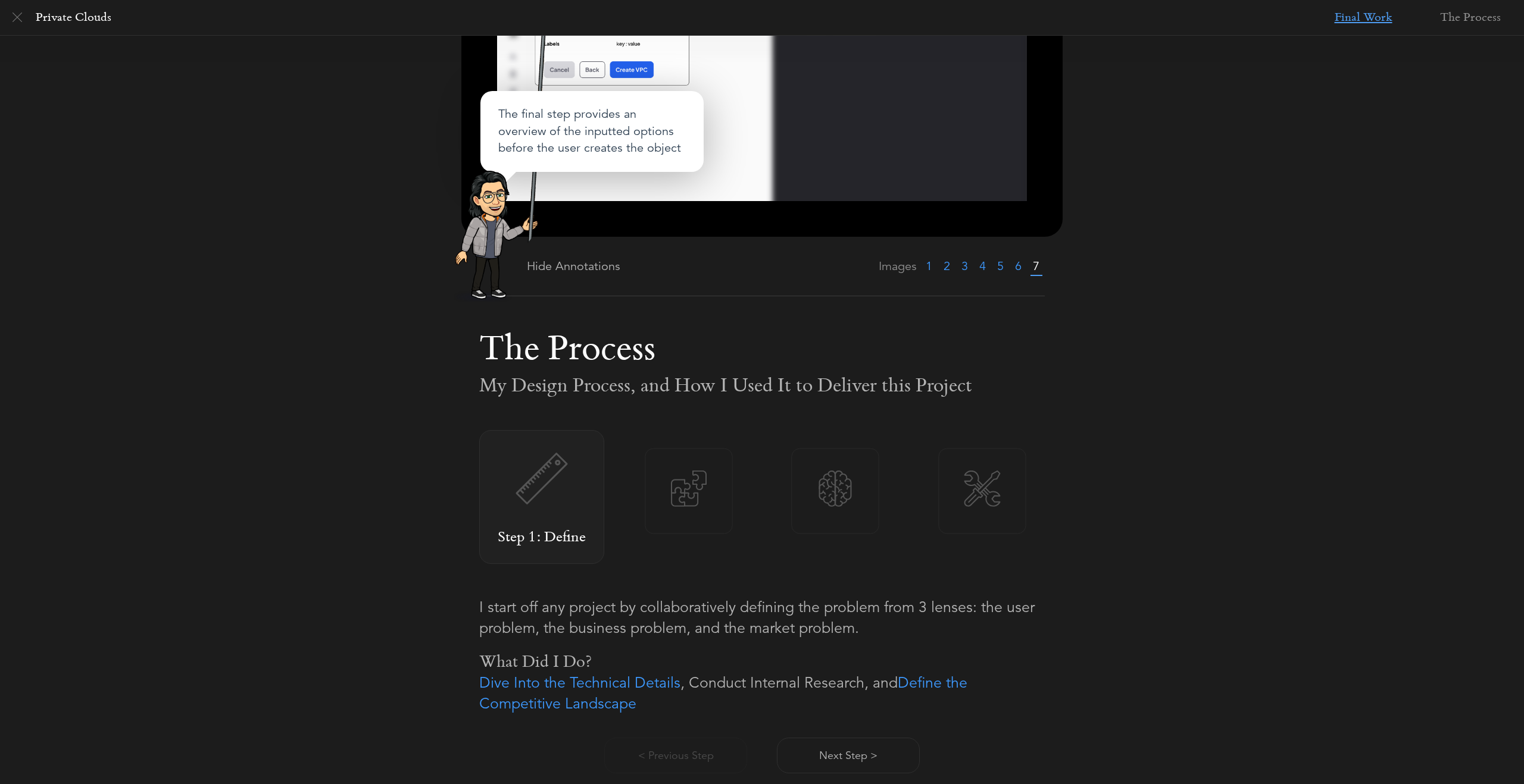
scroll to position [85, 0]
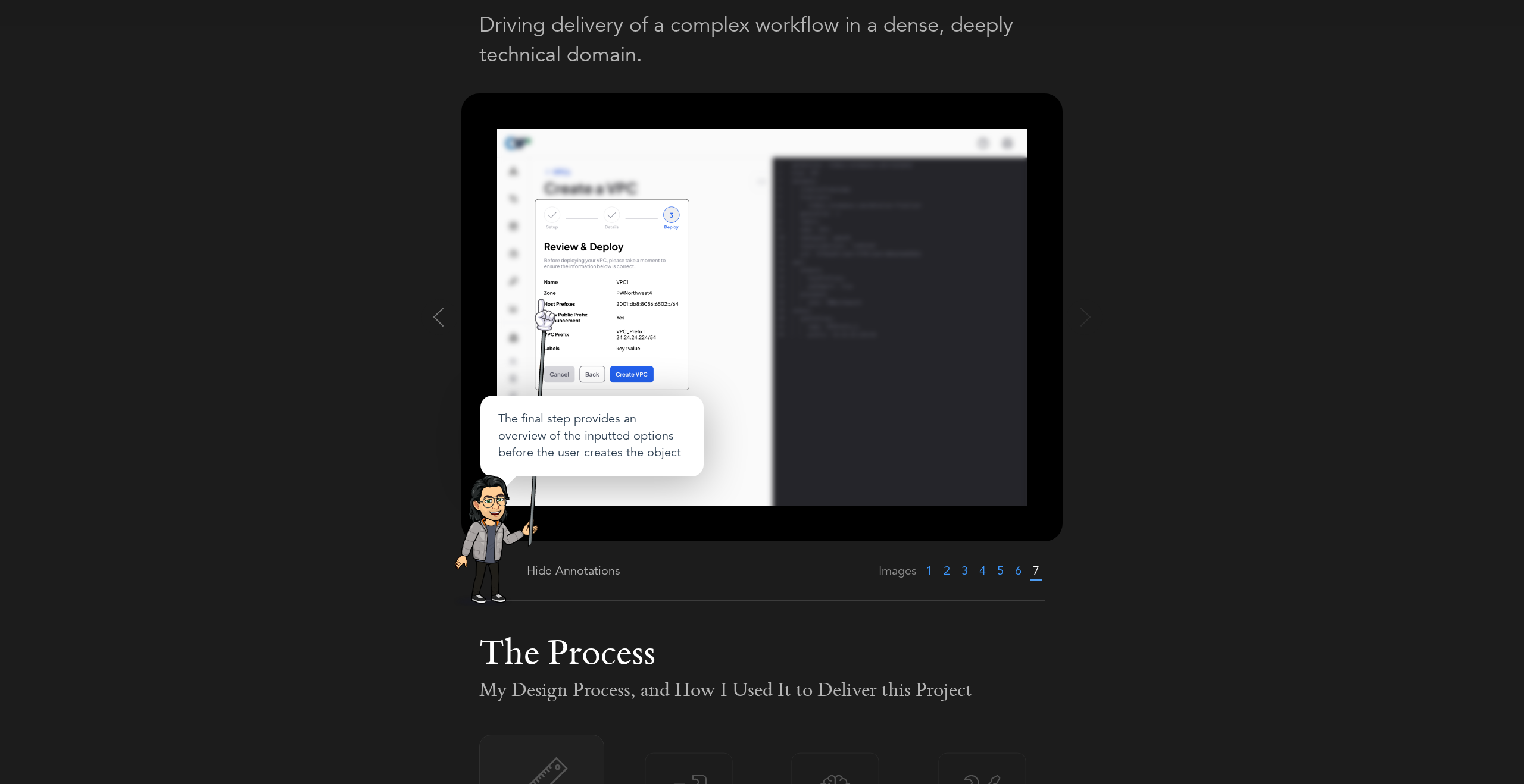
click at [931, 567] on link "1" at bounding box center [928, 570] width 7 height 15
